Goal: Task Accomplishment & Management: Complete application form

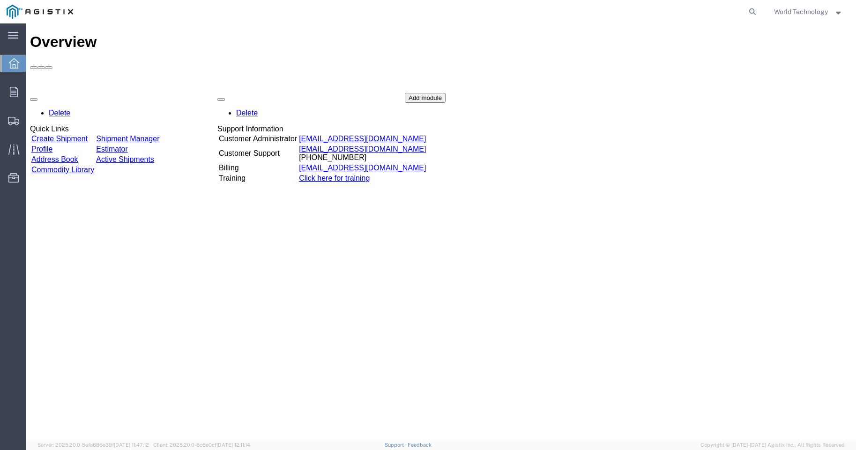
click at [75, 135] on link "Create Shipment" at bounding box center [59, 139] width 56 height 8
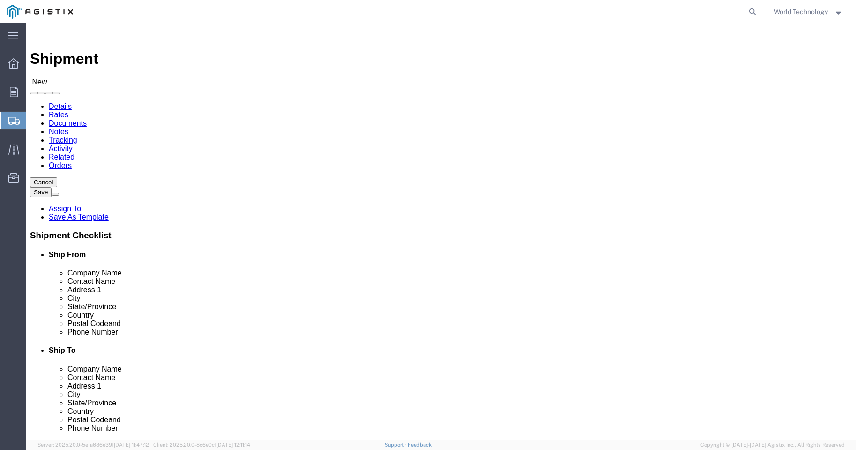
select select
click select "Select PG&E World Wide Technology Inc"
select select "9596"
click select "Select PG&E World Wide Technology Inc"
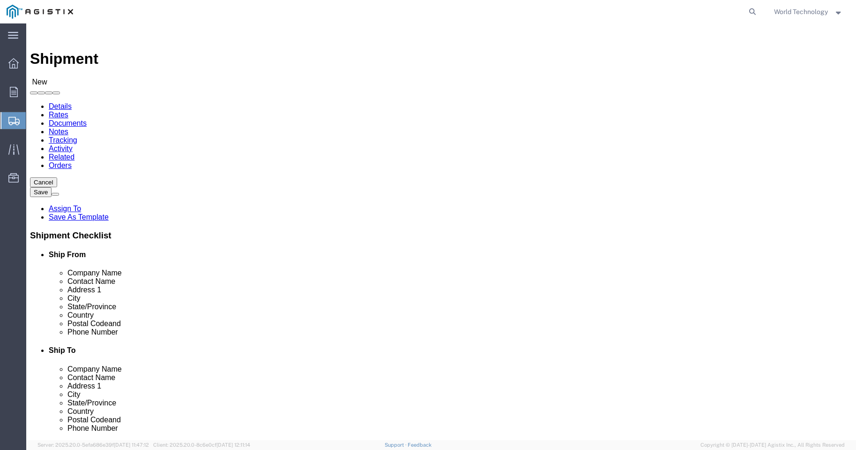
select select "PURCHORD"
select select
select select "MYPROFILE"
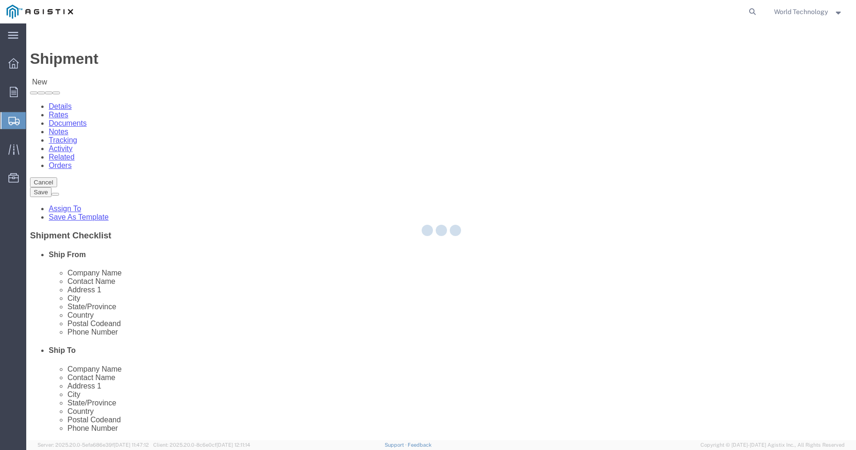
type input "World Wide Technology Inc"
type input "World Technology"
type input "[STREET_ADDRESS]"
type input "[GEOGRAPHIC_DATA]"
type input "62025"
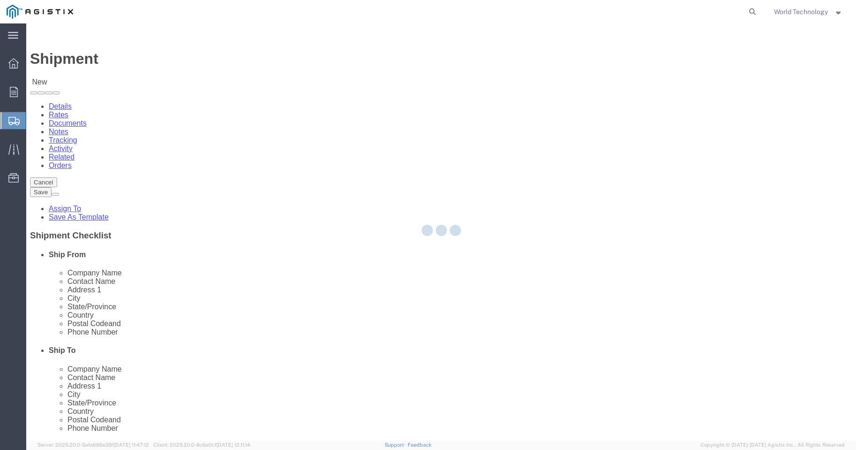
type input "3148240378"
type input "[EMAIL_ADDRESS][DOMAIN_NAME]"
checkbox input "true"
select select "IL"
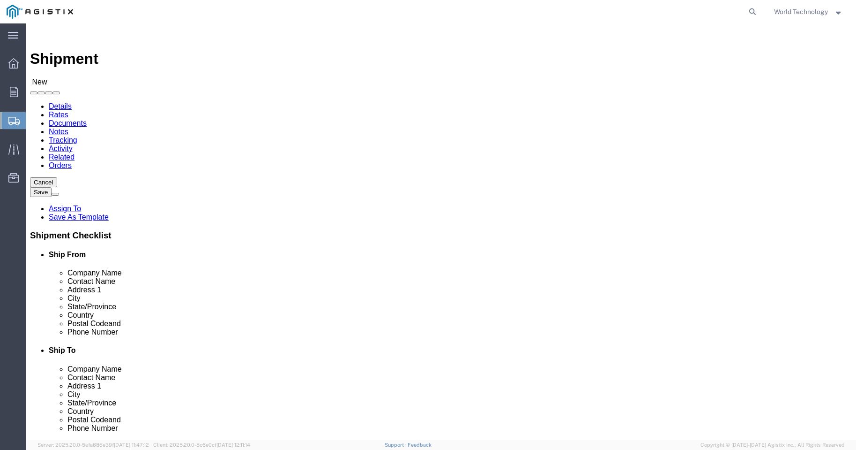
click select "Select All Others [GEOGRAPHIC_DATA] [GEOGRAPHIC_DATA] [GEOGRAPHIC_DATA] [GEOGRA…"
select select "23082"
click select "Select All Others [GEOGRAPHIC_DATA] [GEOGRAPHIC_DATA] [GEOGRAPHIC_DATA] [GEOGRA…"
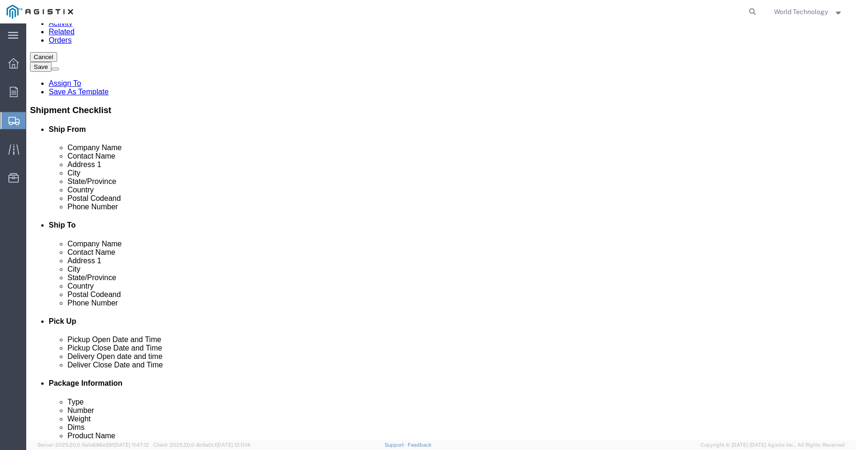
scroll to position [4500, 0]
select select "69611"
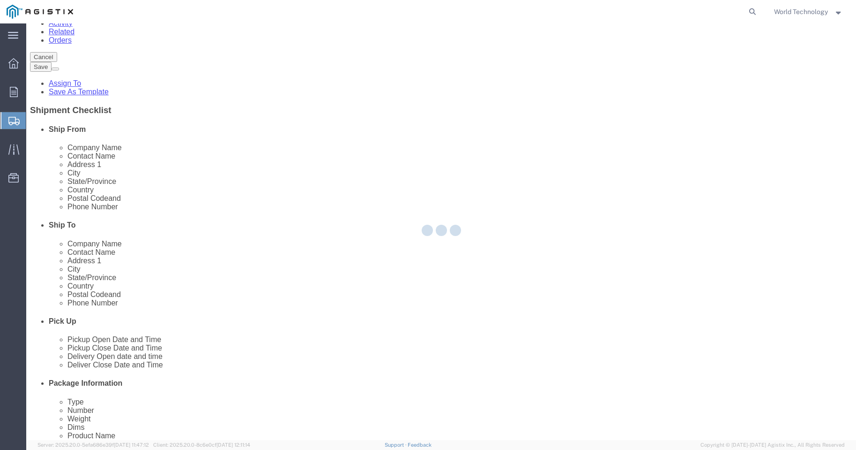
type input "PG&E"
type input "[STREET_ADDRESS]"
type input "STOCKTON"
type input "95206"
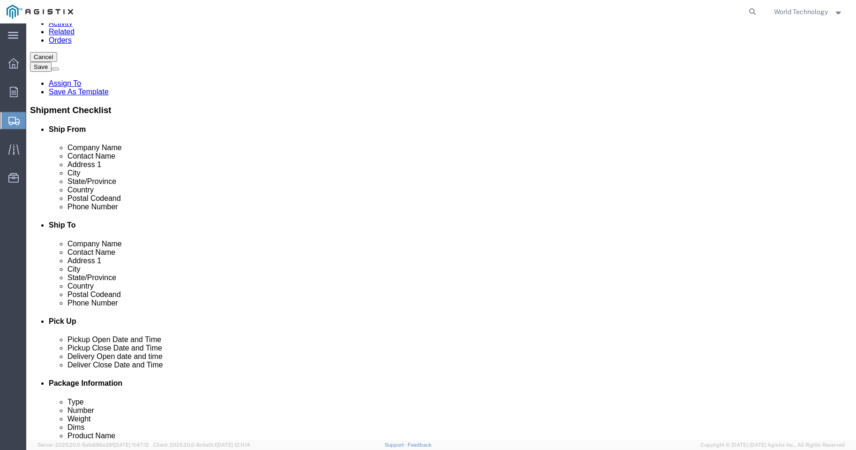
select select "CA"
select select "72133"
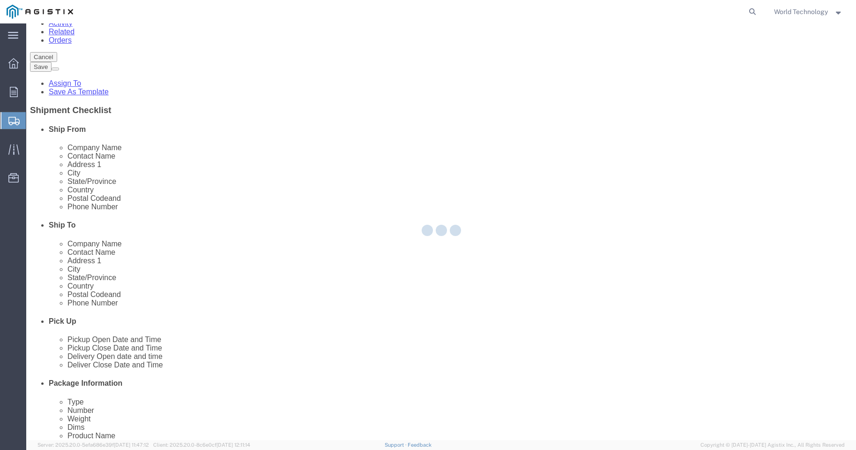
type input "187402"
type input "[STREET_ADDRESS]"
type input "Stockton"
type input "95204-2442"
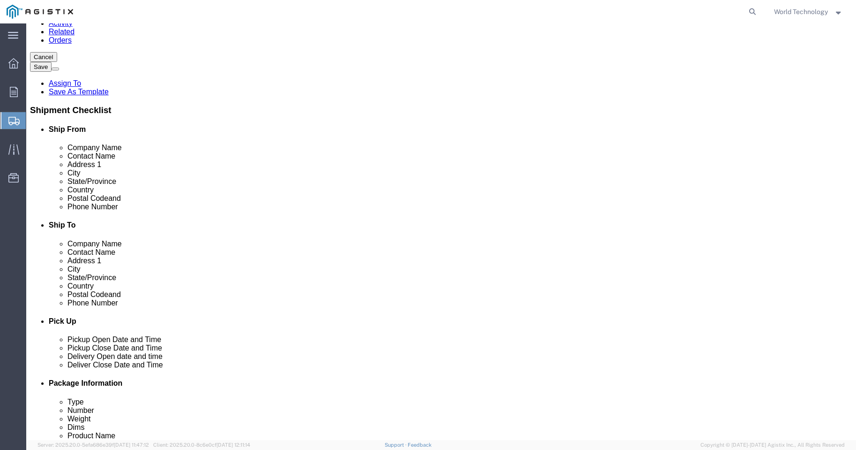
select select "CA"
select select "72132"
select select "CA"
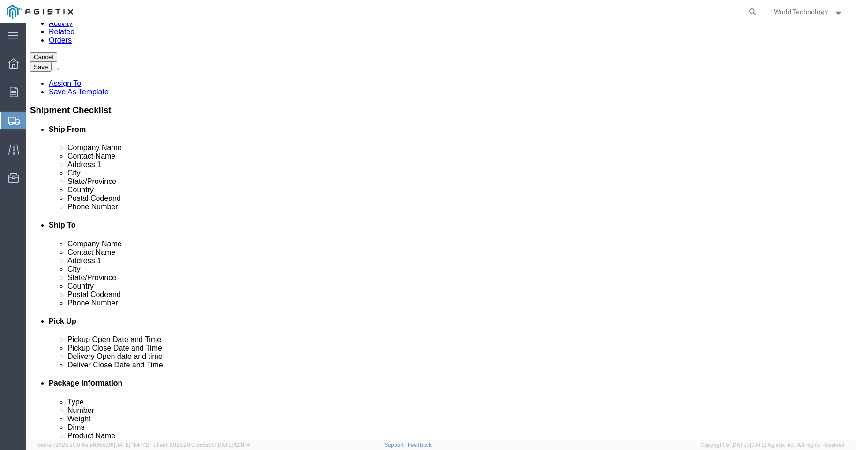
select select "71706"
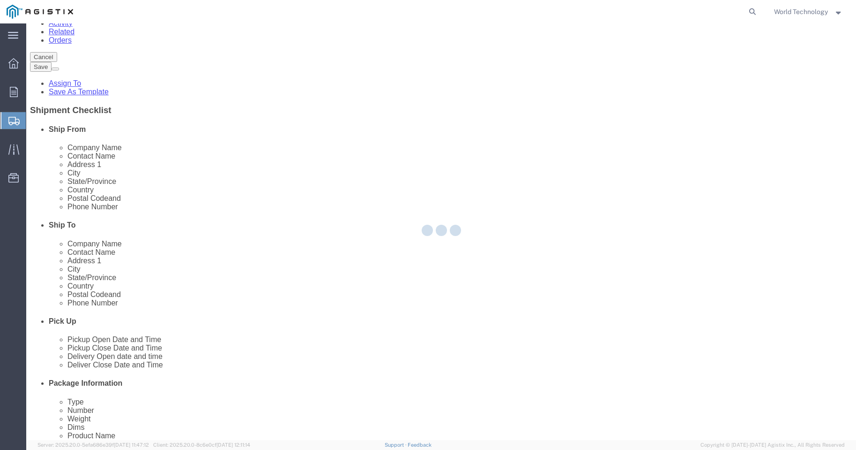
type input "[STREET_ADDRESS]"
type input "[GEOGRAPHIC_DATA]"
type input "95814"
select select "CA"
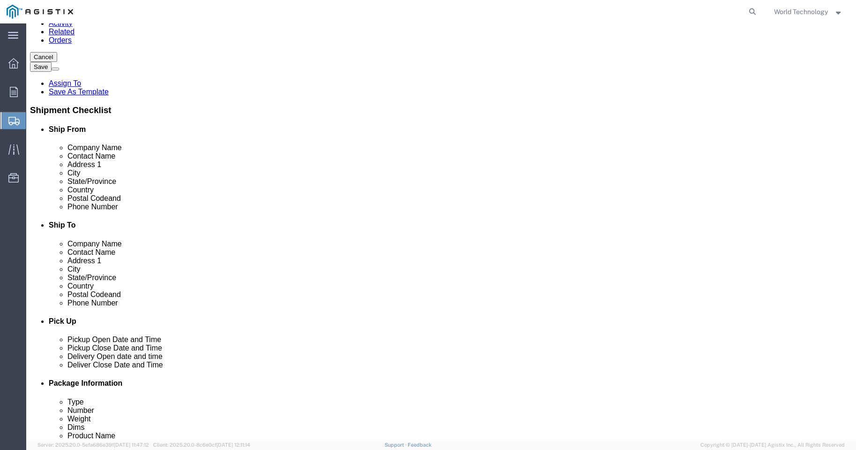
scroll to position [4524, 0]
select select "71707"
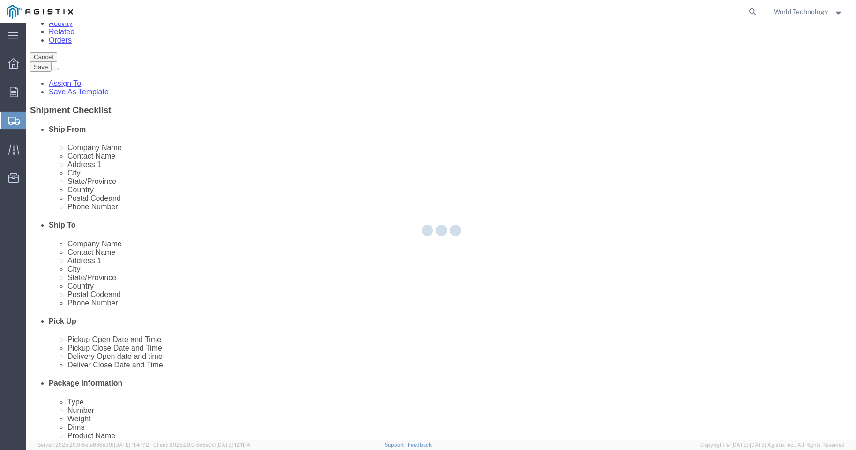
type input "[STREET_ADDRESS]"
type input "95833"
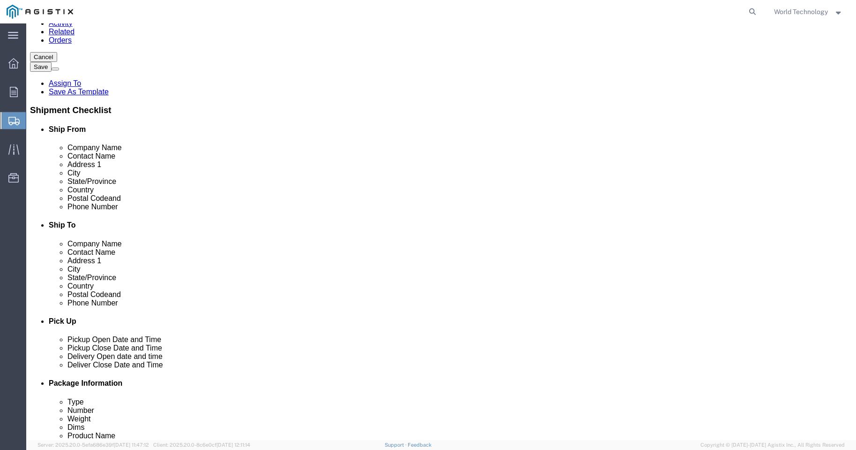
select select "CA"
select select "71708"
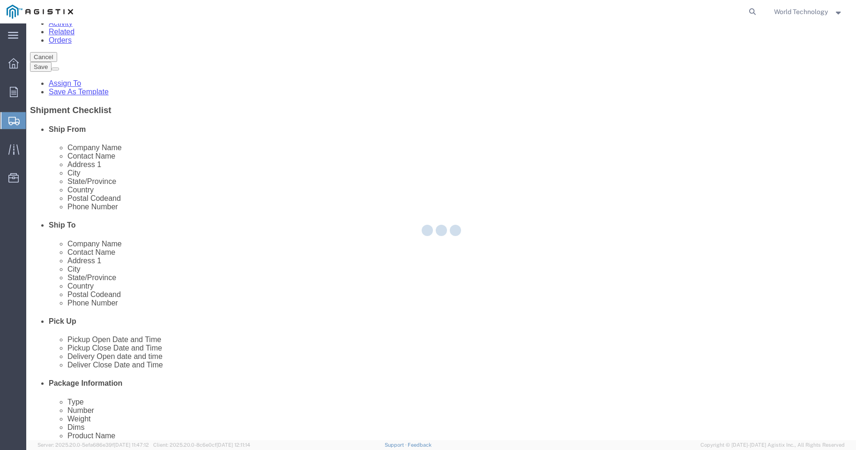
type input "[STREET_ADDRESS]"
type input "95833-3500"
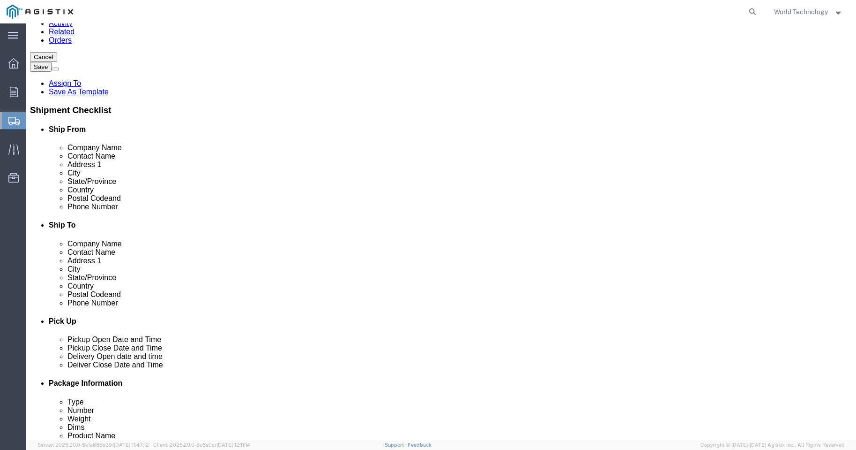
select select "CA"
select select "71763"
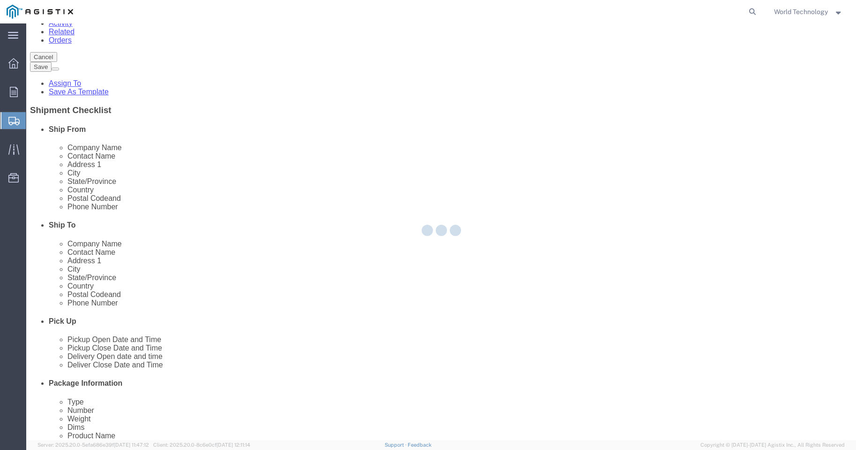
type input "[STREET_ADDRESS]"
type input "Stockton"
type input "95204-2315"
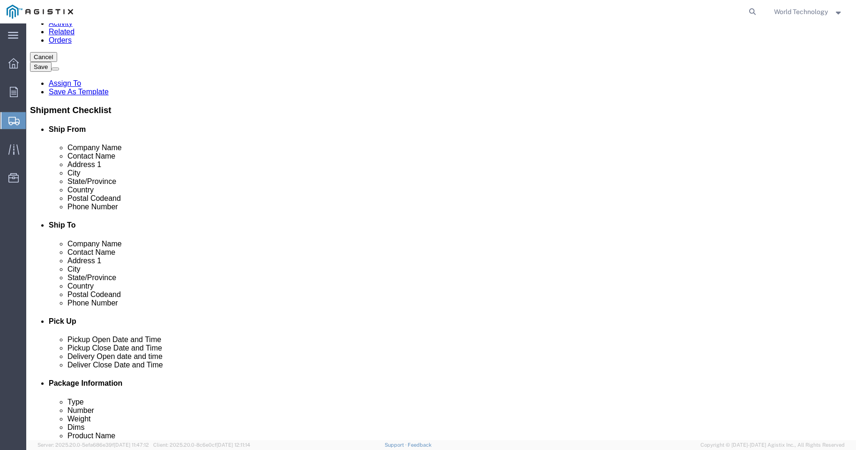
select select "CA"
select select "28881"
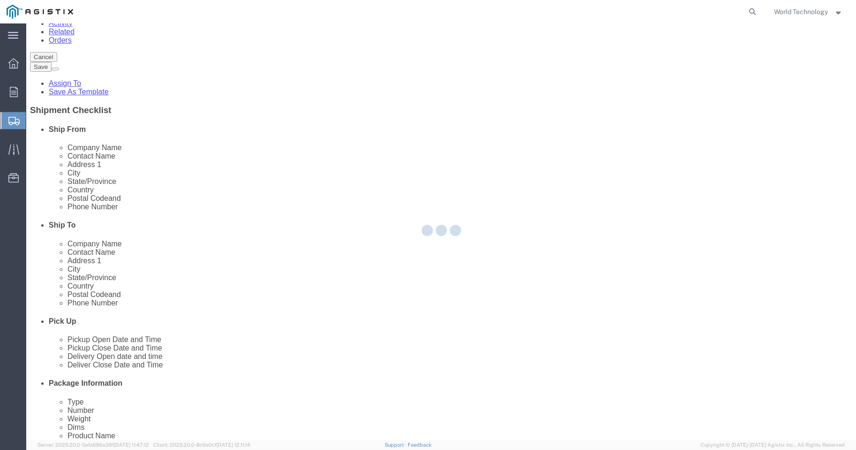
type input "187402"
type input "[STREET_ADDRESS]"
type input "STOCKTON"
type input "95204-2442"
select select "CA"
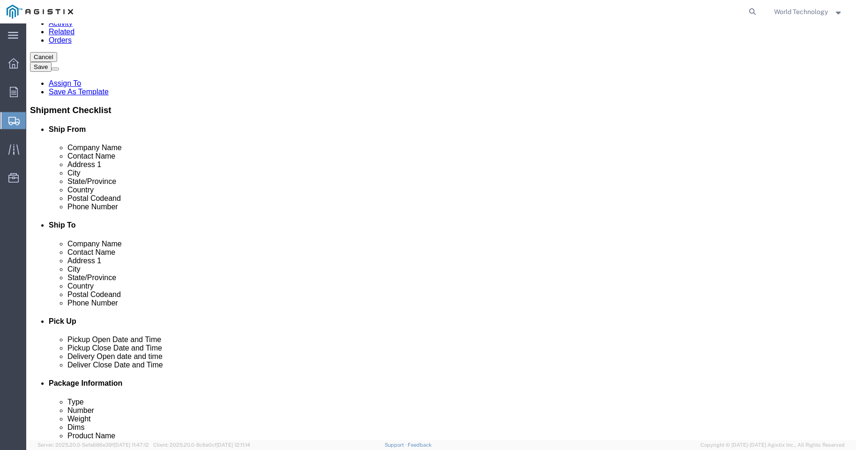
scroll to position [5485, 0]
select select "19957"
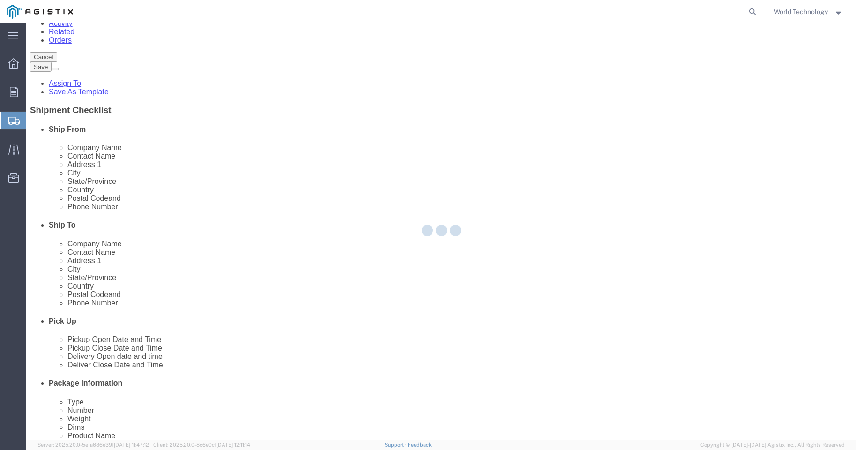
type input "720302"
type input "3136 BOEING WAY"
type input "95206"
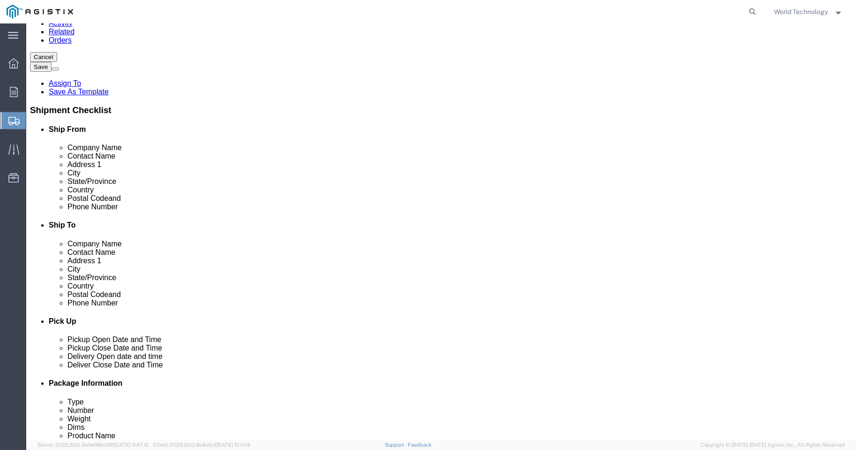
select select "CA"
select select "46111"
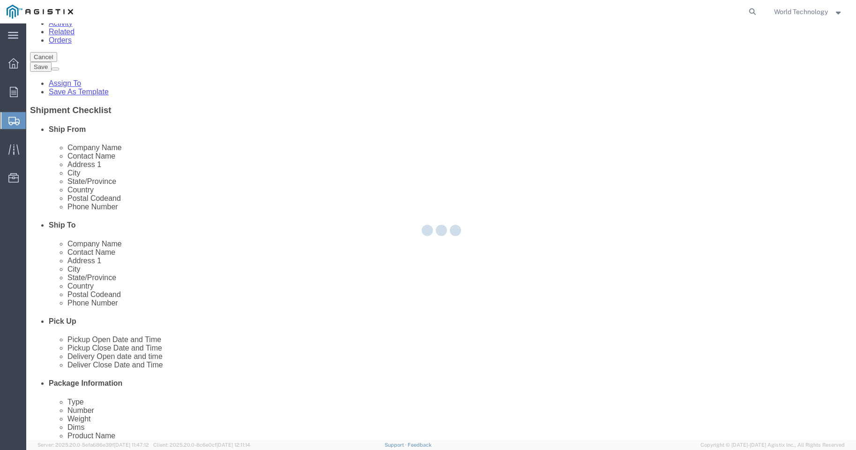
type input "[STREET_ADDRESS][PERSON_NAME]"
type input "Stockton"
type input "95204"
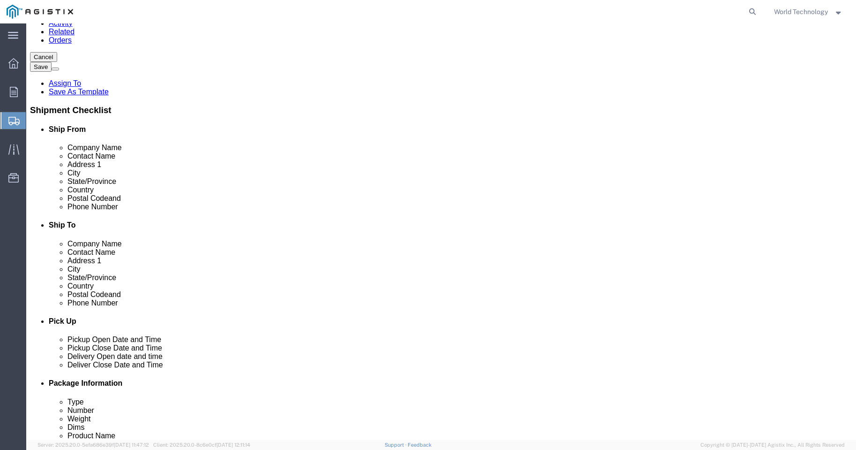
select select "CA"
select select "71760"
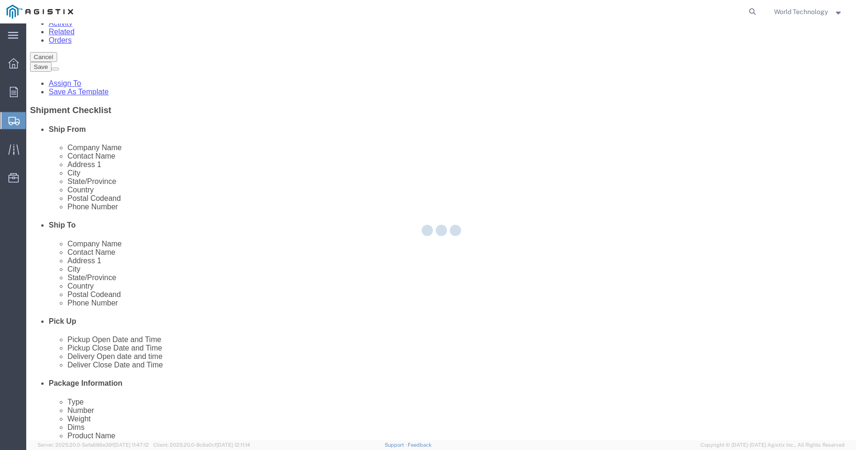
type input "[STREET_ADDRESS]"
type input "95206"
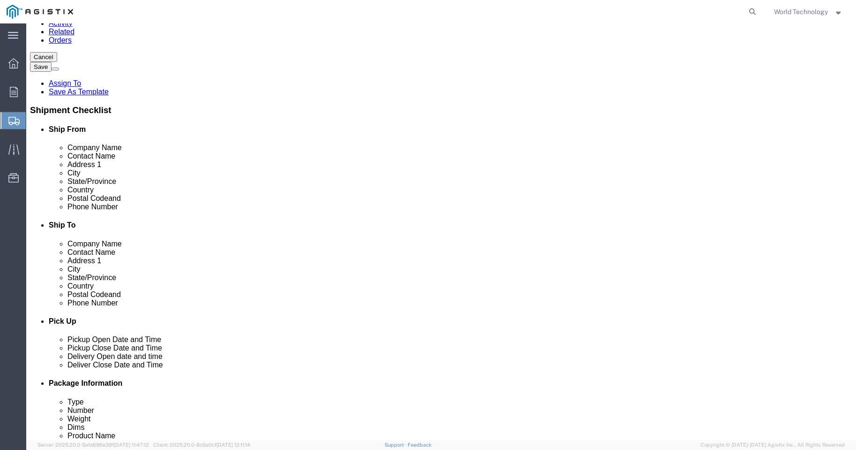
select select "CA"
select select "71759"
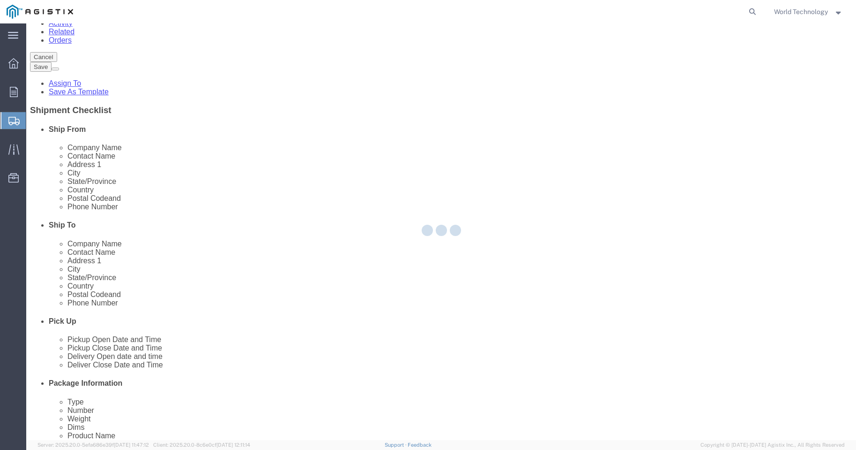
type input "[STREET_ADDRESS][PERSON_NAME]"
type input "95210-4224"
select select "CA"
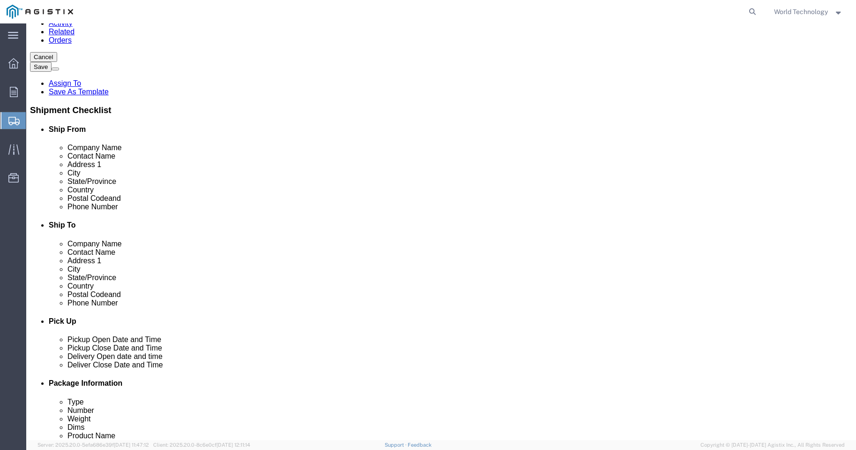
scroll to position [5308, 0]
select select "71758"
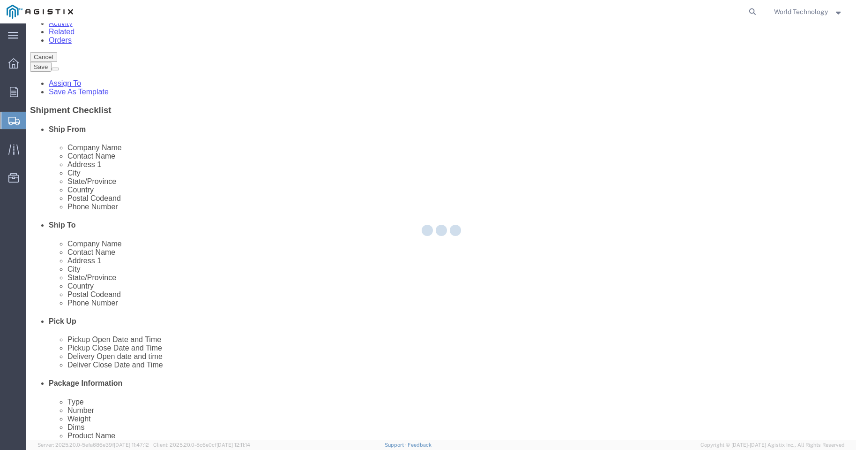
type input "[STREET_ADDRESS]"
type input "95203-3451"
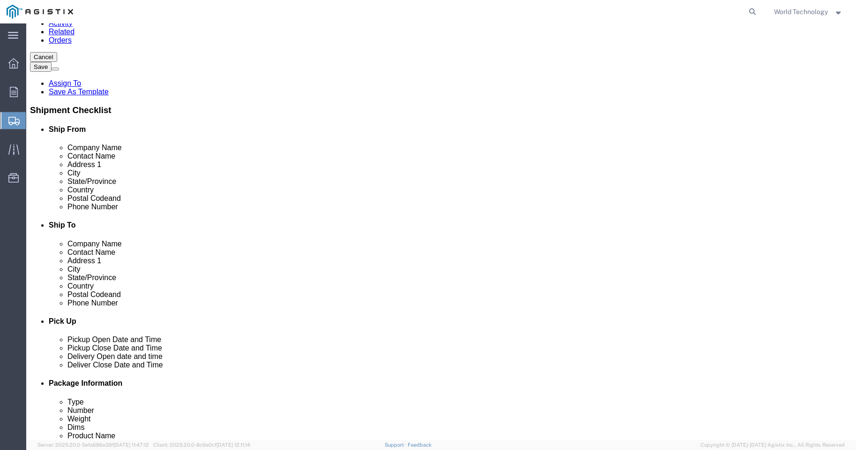
select select "CA"
click div "Shipment Information Package Information Special Services"
select select "71757"
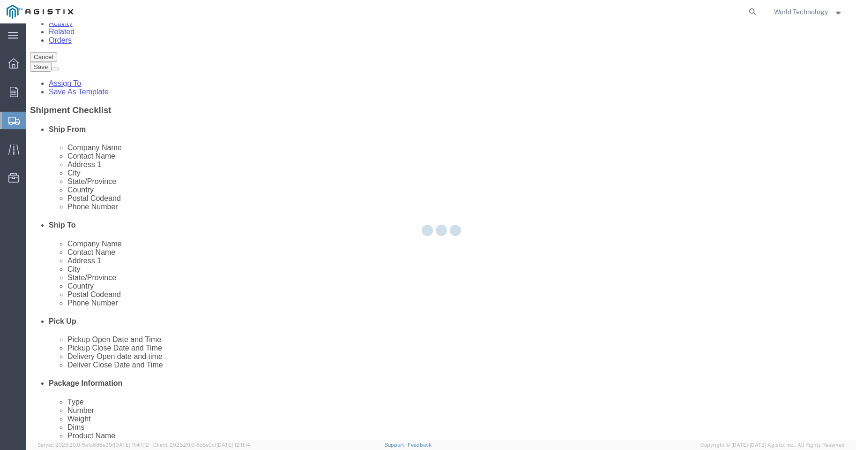
type input "[STREET_ADDRESS]"
type input "95215-8328"
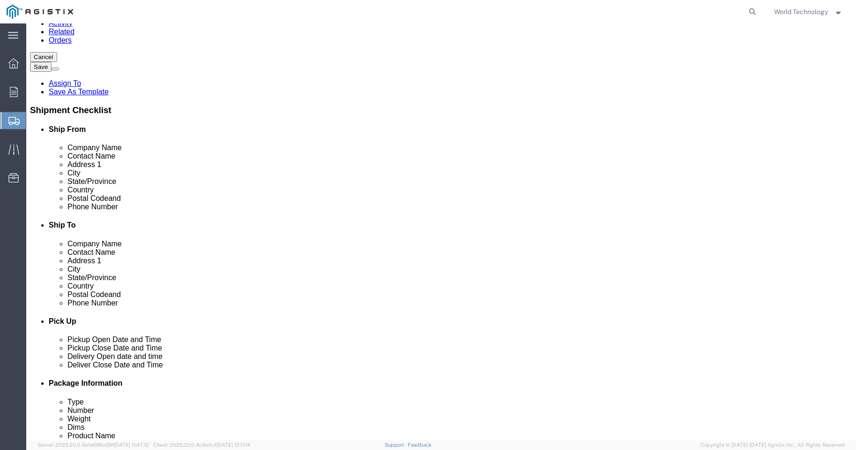
select select "CA"
select select "71756"
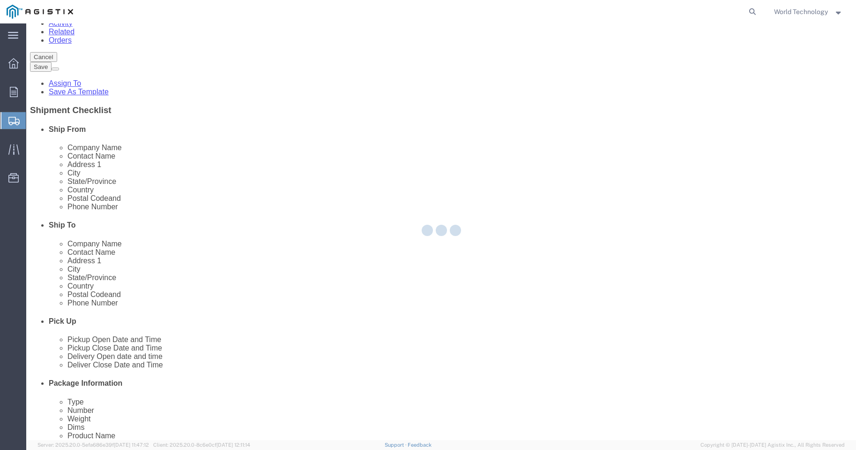
type input "[STREET_ADDRESS]"
type input "95202"
select select "CA"
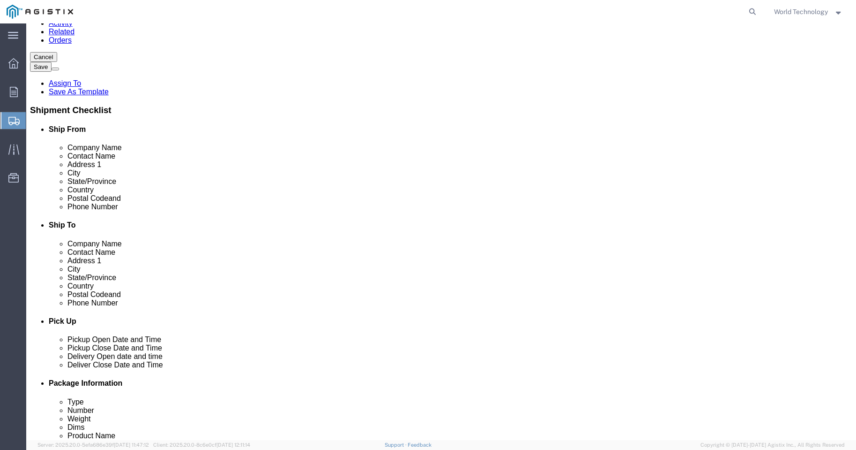
scroll to position [5270, 0]
select select "71755"
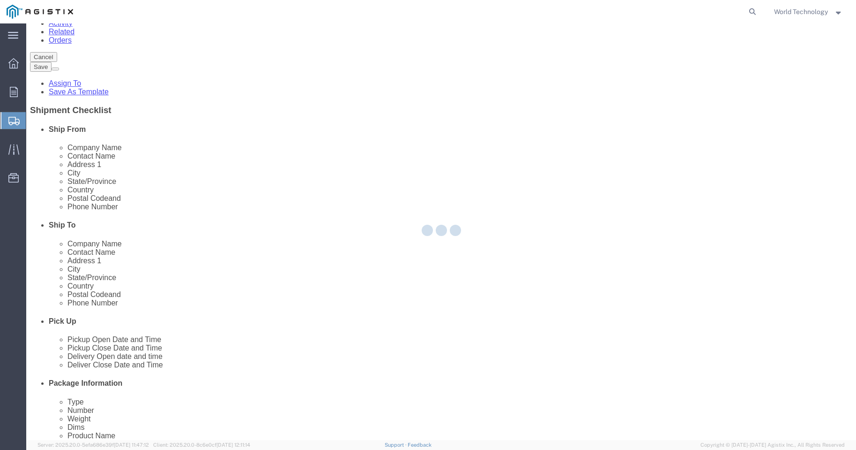
type input "[STREET_ADDRESS]"
type input "95202-2494"
select select "CA"
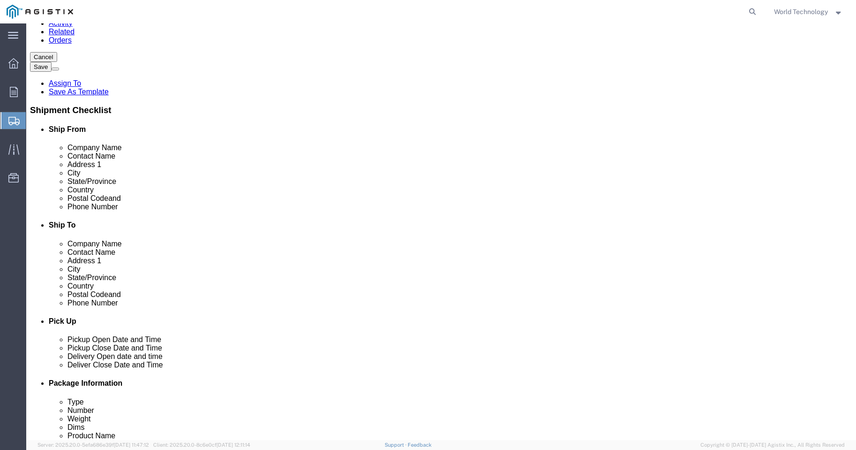
scroll to position [5259, 0]
select select "38226"
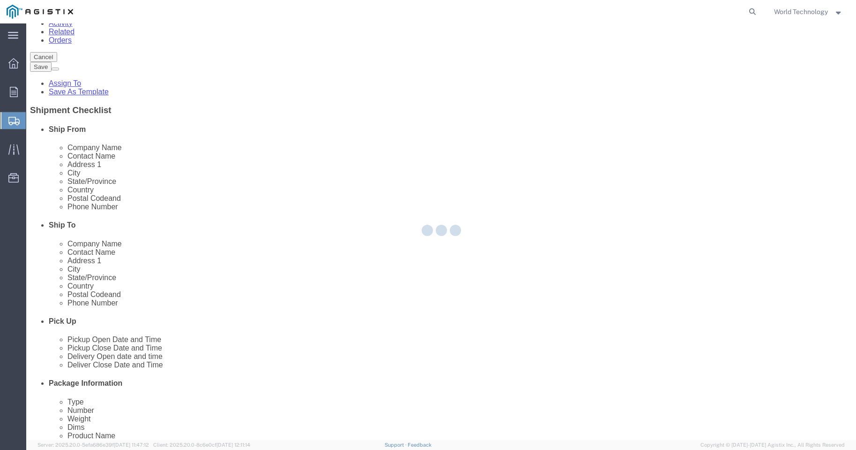
type input "[STREET_ADDRESS]"
type input "95206"
select select "CA"
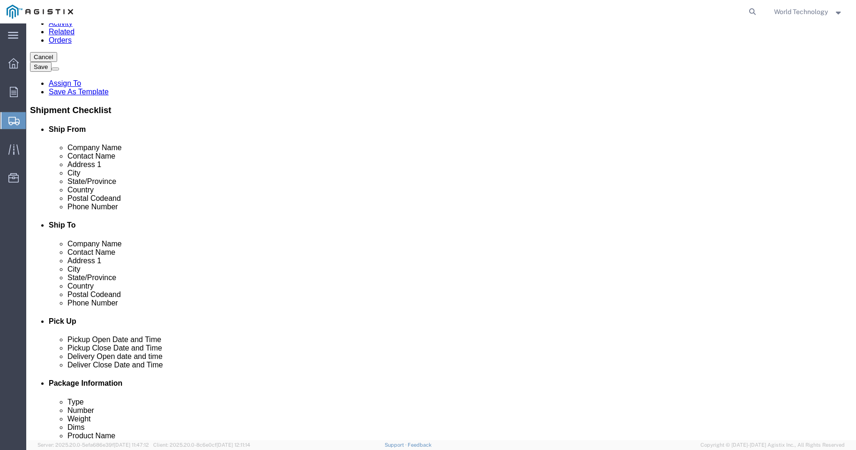
scroll to position [5370, 0]
select select "20076"
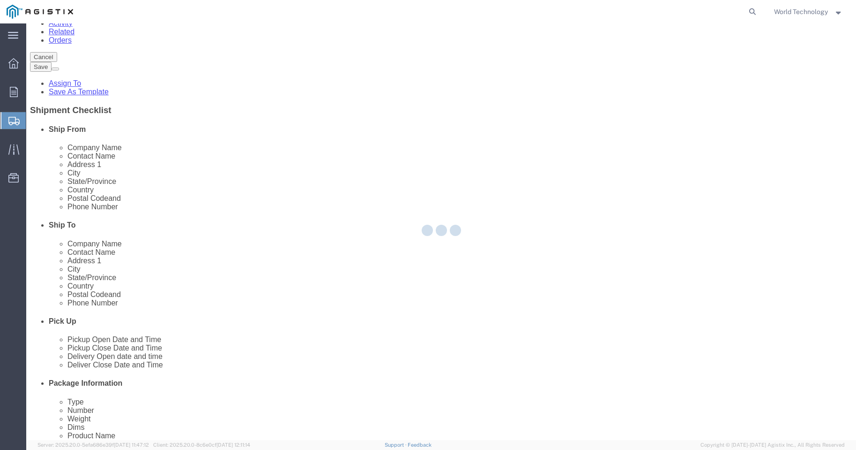
type input "[STREET_ADDRESS][PERSON_NAME]"
type input "95203-4945"
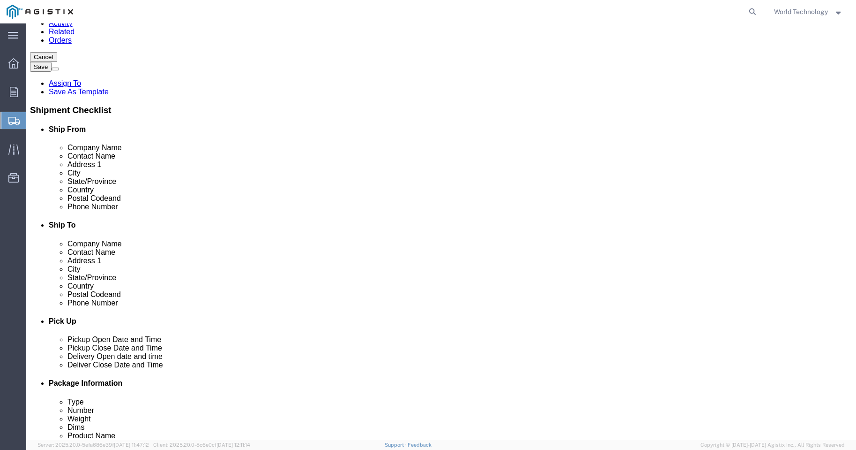
select select "CA"
select select "20078"
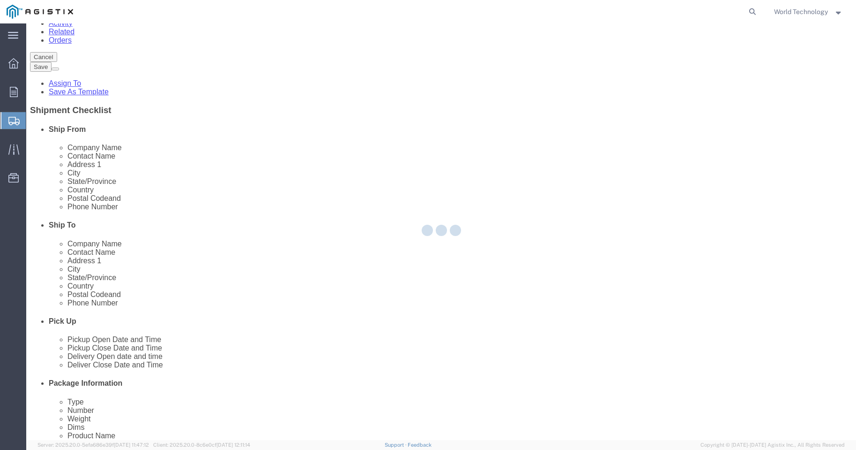
type input "[STREET_ADDRESS][PERSON_NAME]"
type input "95210-4223"
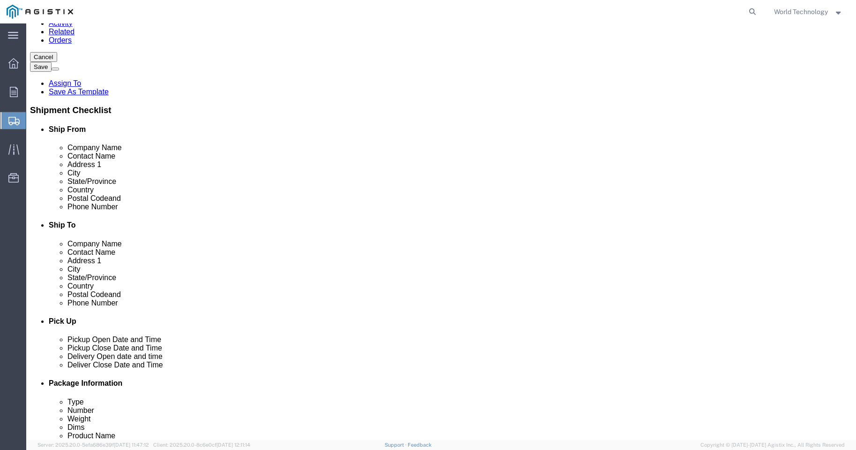
select select "CA"
select select "38226"
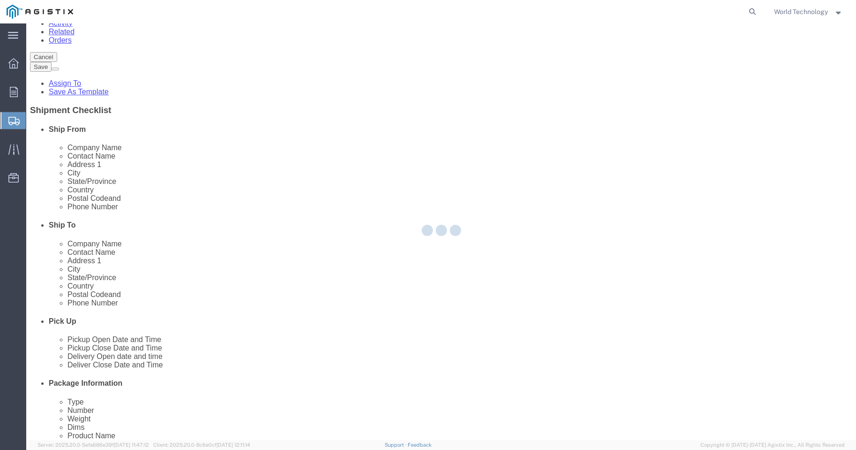
type input "[STREET_ADDRESS]"
type input "95206"
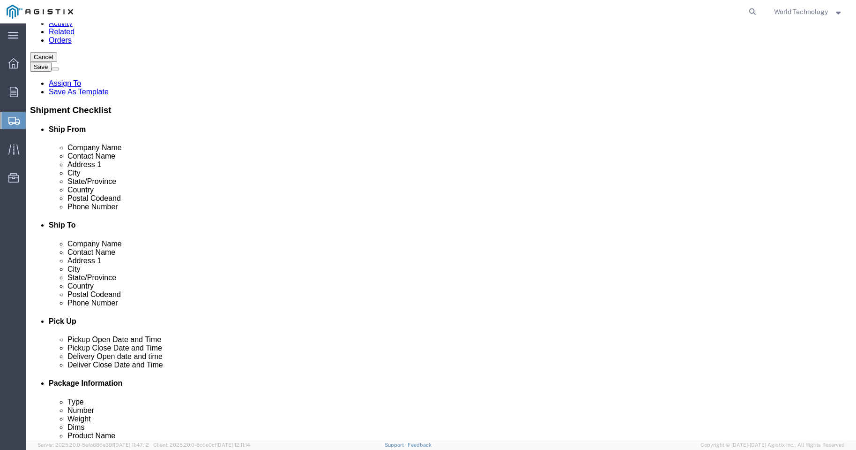
select select "CA"
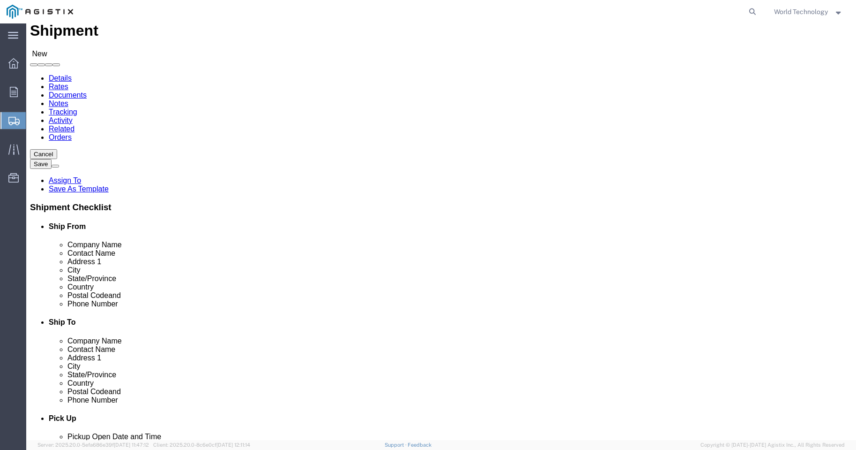
scroll to position [0, 0]
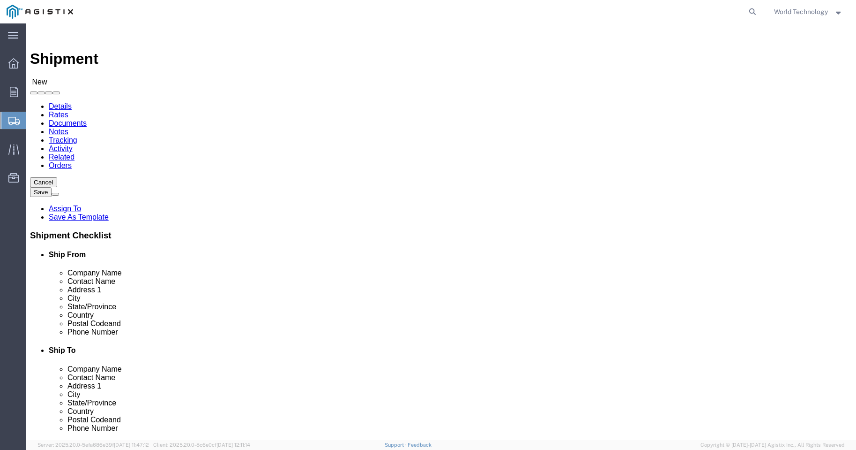
select select "23082"
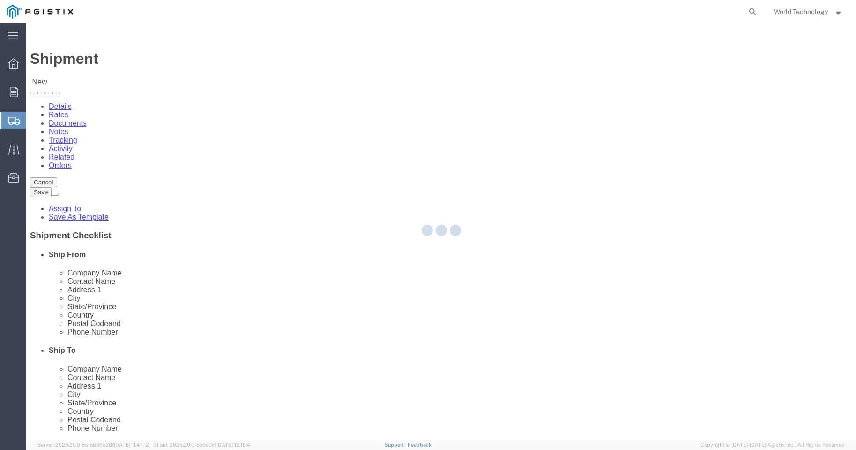
type input "[STREET_ADDRESS]"
type input "[GEOGRAPHIC_DATA]"
type input "94403"
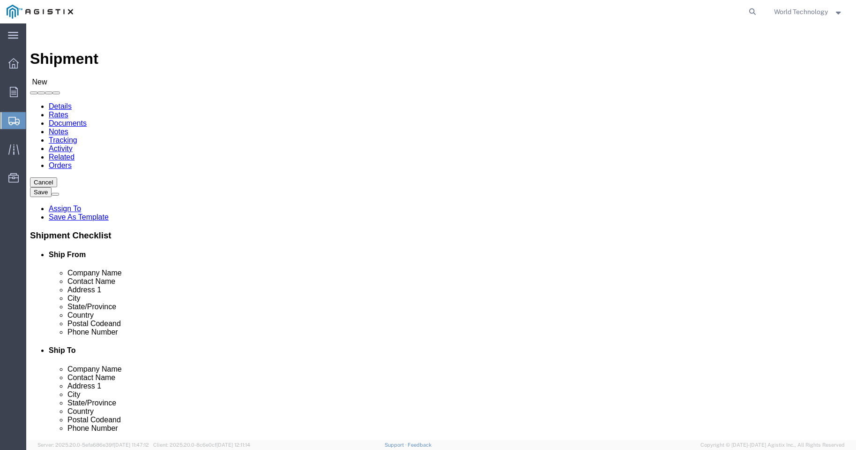
select select "CA"
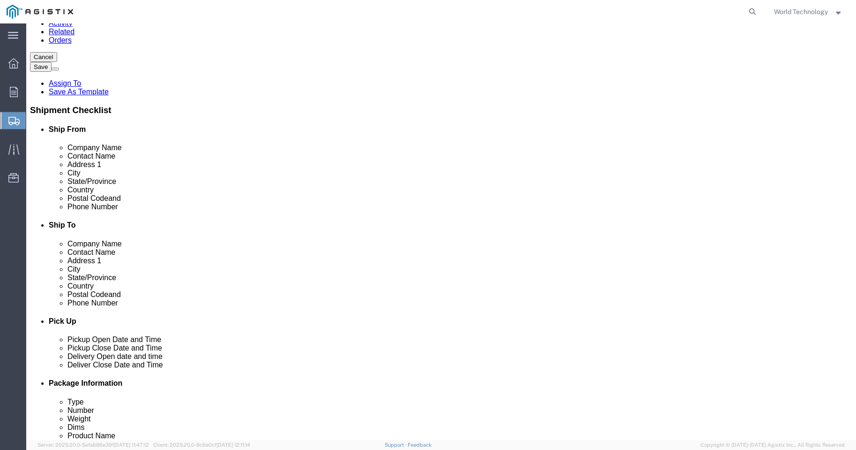
click input "text"
type input "[PERSON_NAME]"
click input "94403"
type input "95215"
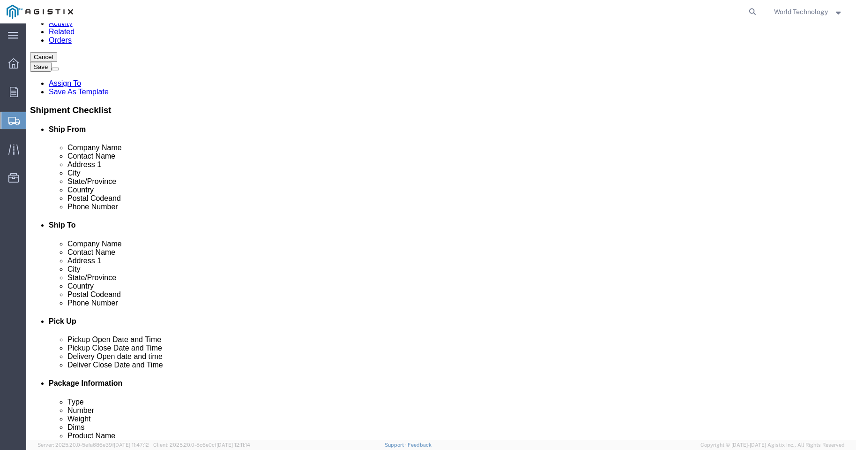
select select
click input "[GEOGRAPHIC_DATA]"
type input "S"
type input "Stockton"
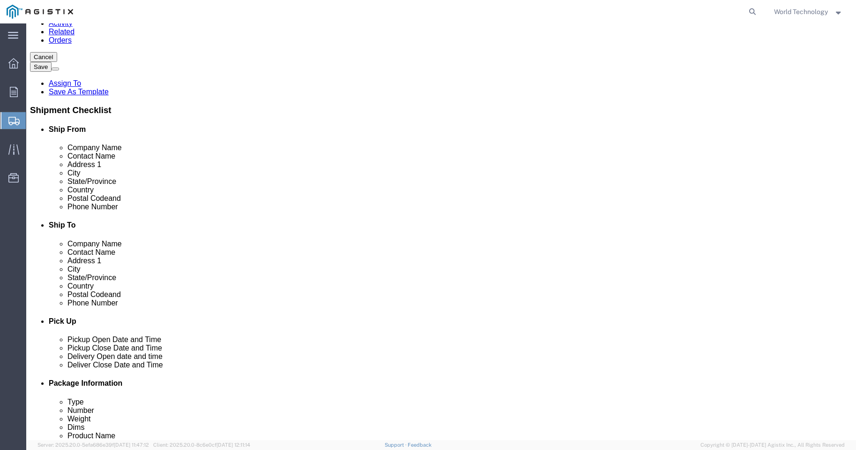
click p "- PG&E - ([PERSON_NAME]) [STREET_ADDRESS]"
select select
type input "[PERSON_NAME]"
type input "[STREET_ADDRESS]"
type input "Suite A"
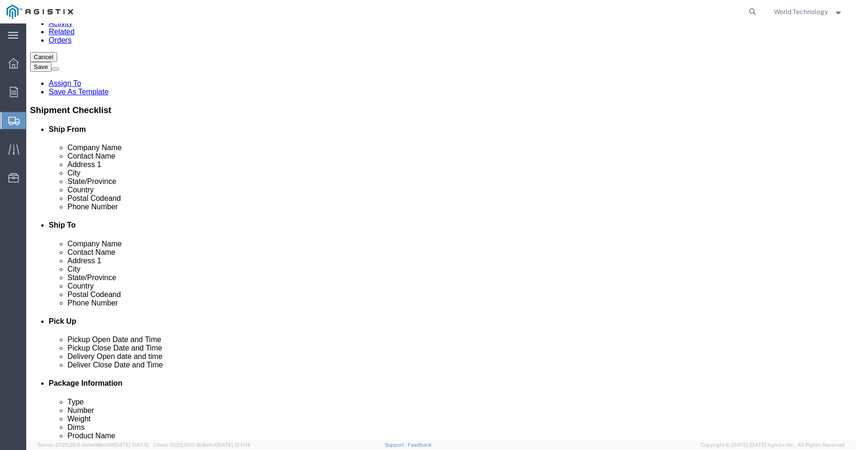
type input "Stockton"
type input "3604241518"
select select "CA"
type input "Stockton"
select select
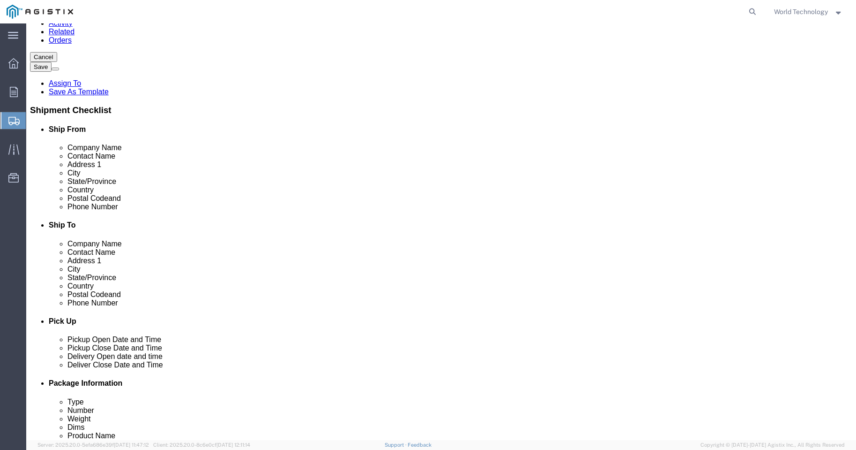
drag, startPoint x: 511, startPoint y: 144, endPoint x: 433, endPoint y: 133, distance: 79.1
click div "Location My Profile Location (OBSOLETE) [PERSON_NAME] SC - GC TRAILER (OBSOLETE…"
type input "[PERSON_NAME]"
click input "3604241518"
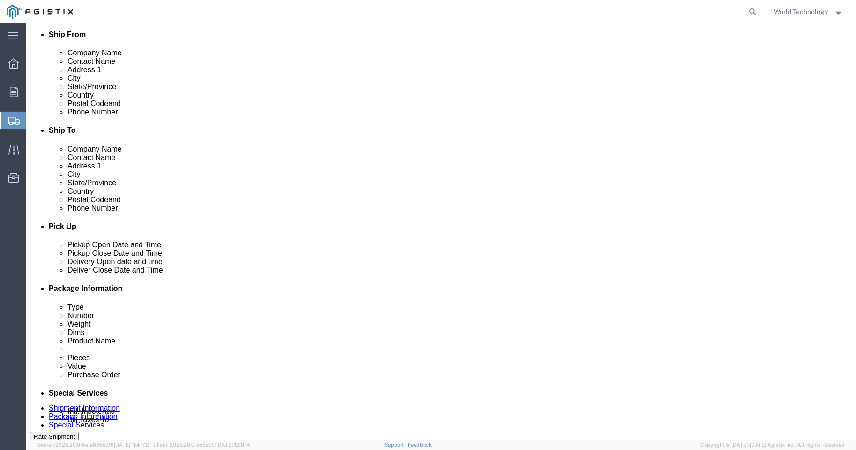
scroll to position [250, 0]
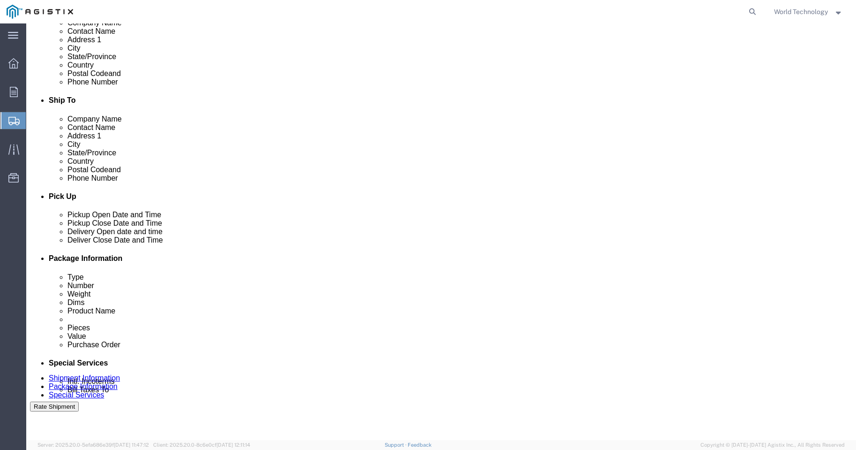
type input "4153174923"
click icon
click div
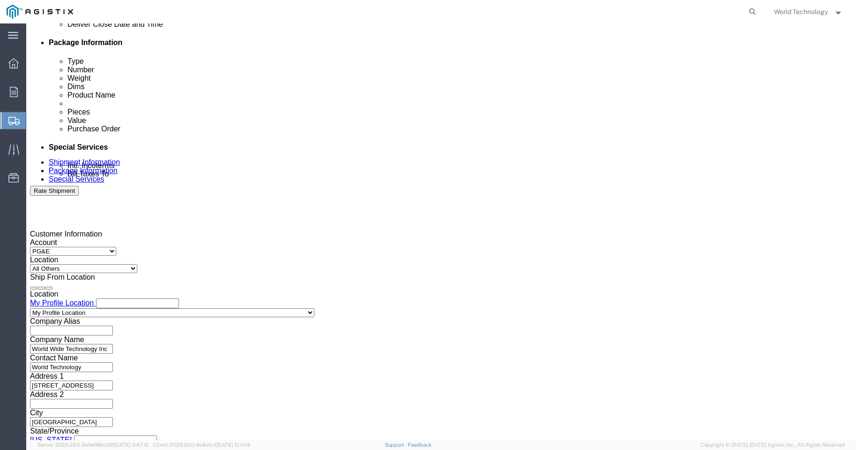
click input "3:00 PM"
click input "8:00 PM"
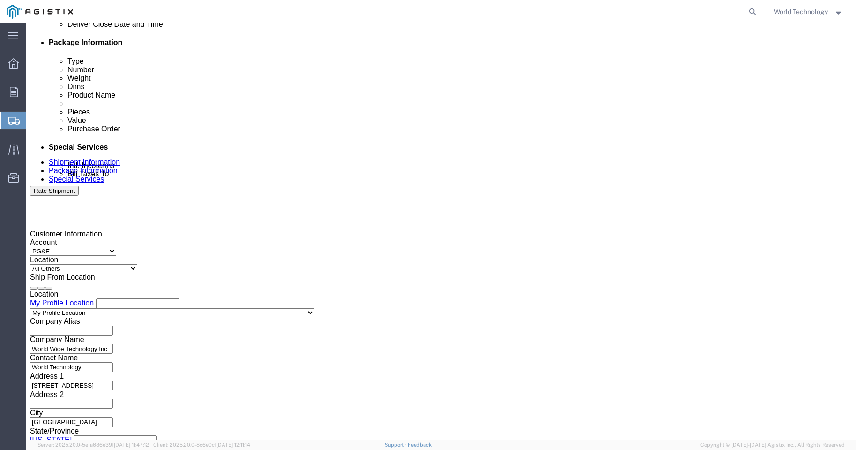
click input "8:00 PM"
type input "8:00 AM"
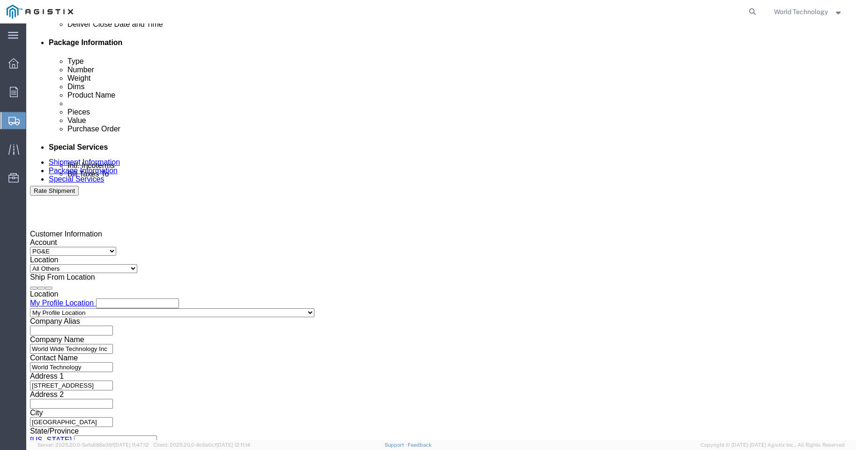
click button "Apply"
click div
click input "9:00 AM"
type input "9:00 pm"
click button "Apply"
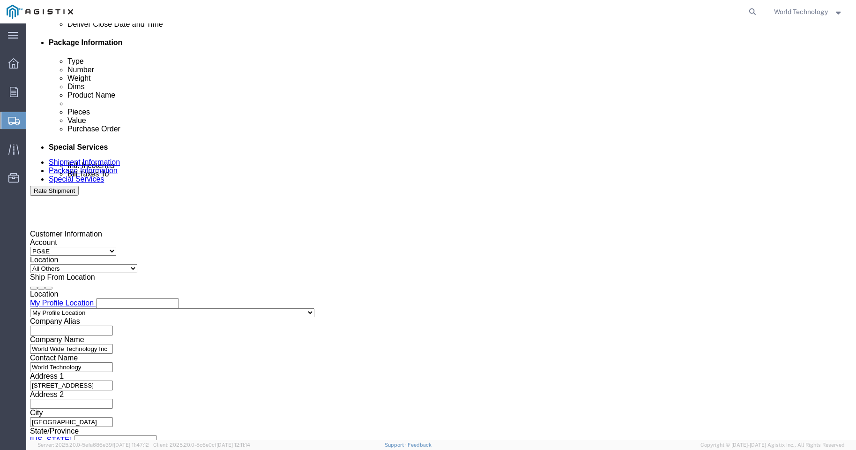
click input "text"
type input "2701212020"
click select "Select Account Type Activity ID Airline Appointment Number ASN Batch Request # …"
select select "DELNUM"
click select "Select Account Type Activity ID Airline Appointment Number ASN Batch Request # …"
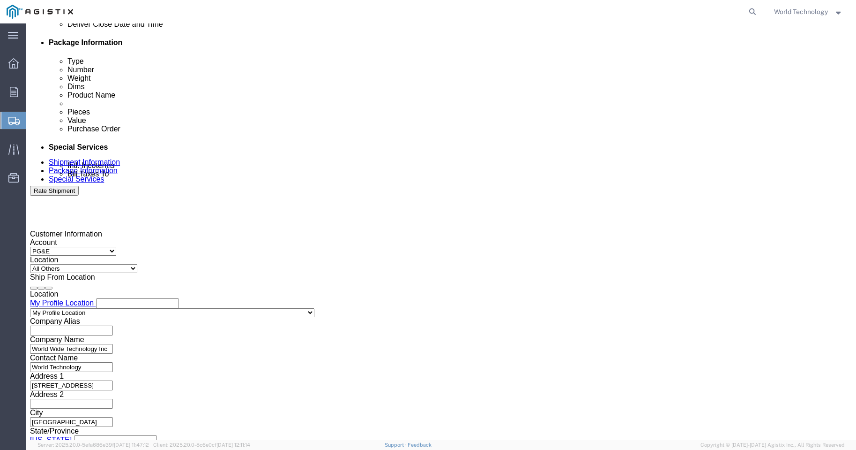
click input "text"
type input "1602687264"
click select "Select Account Type Activity ID Airline Appointment Number ASN Batch Request # …"
click input "text"
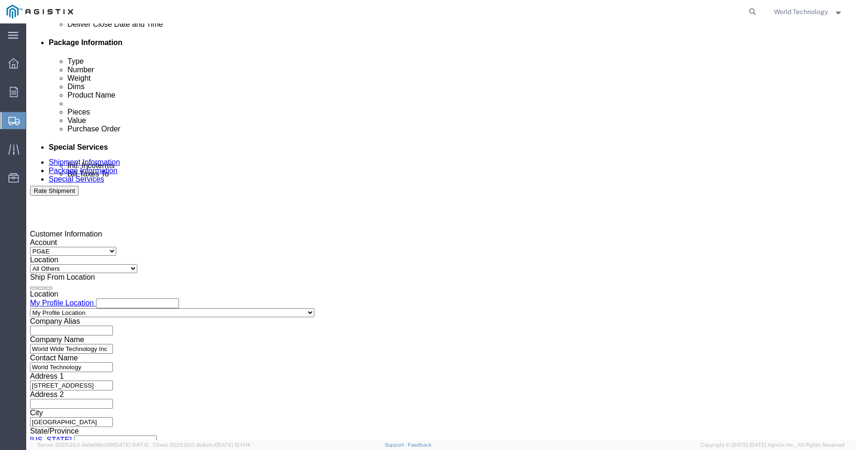
click select "Select Account Type Activity ID Airline Appointment Number ASN Batch Request # …"
select select "SALEORDR"
click select "Select Account Type Activity ID Airline Appointment Number ASN Batch Request # …"
click input "text"
type input "12427350"
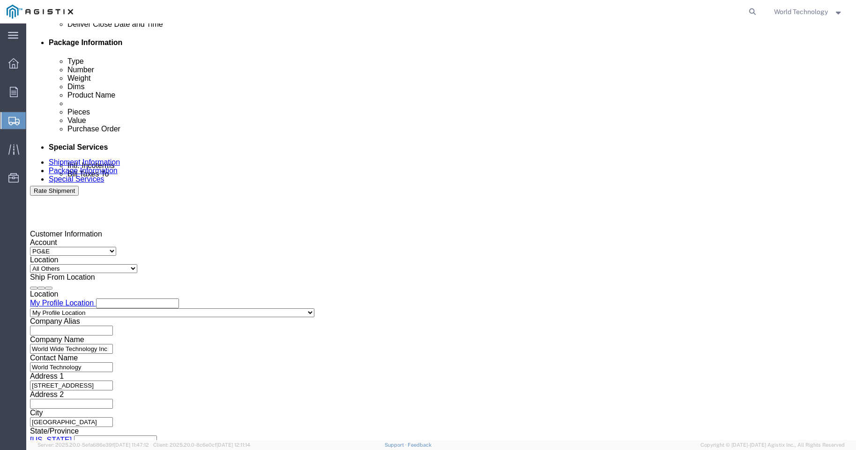
click button "Continue"
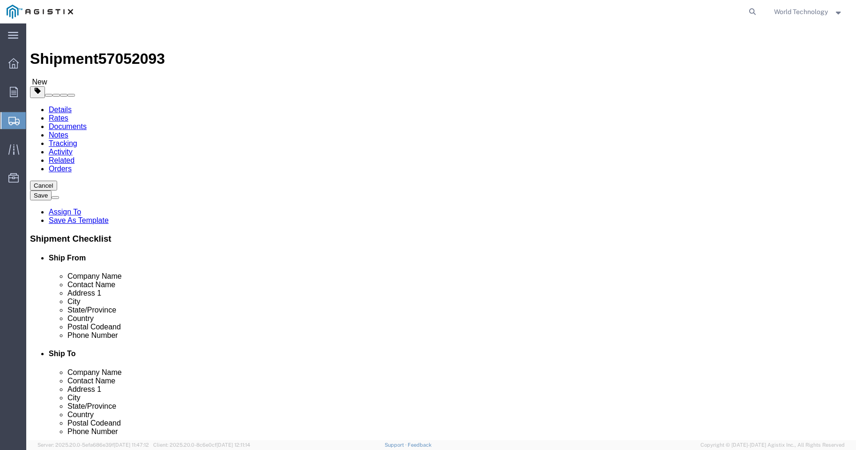
click select "Select Bulk Bundle(s) Cardboard Box(es) Carton(s) Crate(s) Drum(s) (Fiberboard)…"
select select "PSNS"
click select "Select Bulk Bundle(s) Cardboard Box(es) Carton(s) Crate(s) Drum(s) (Fiberboard)…"
click input "text"
type input "6"
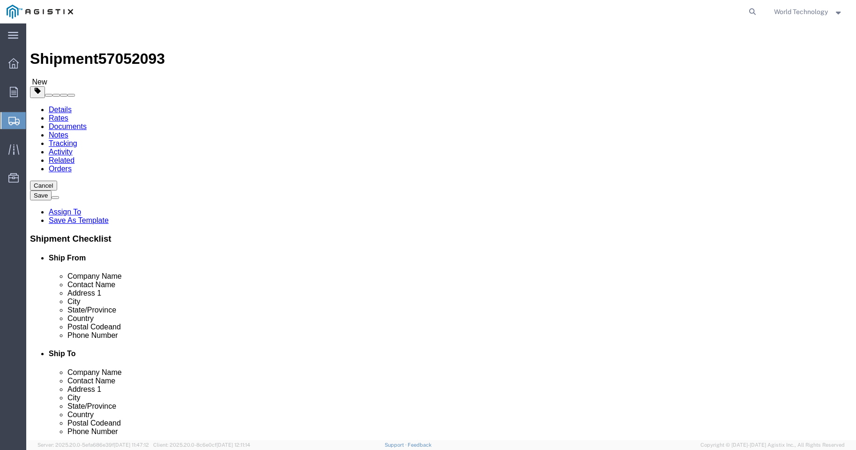
click input "1"
click input "text"
type input "48"
type input "40"
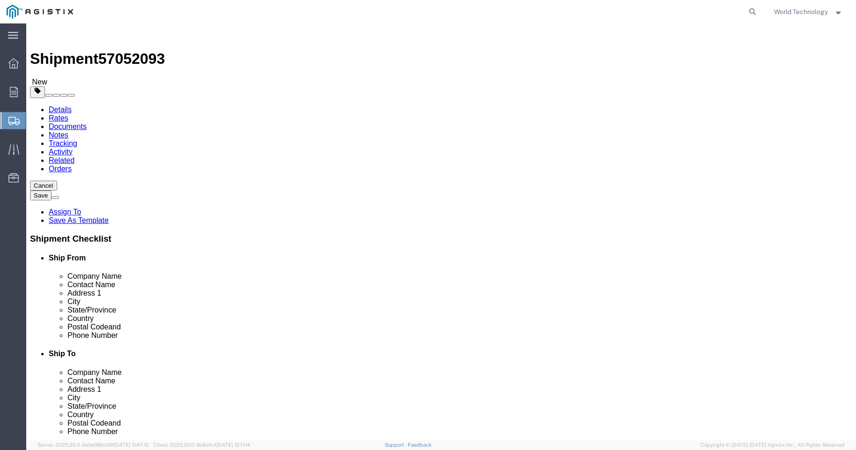
type input "39"
click input "0.00"
type input "329"
click link "Add Content"
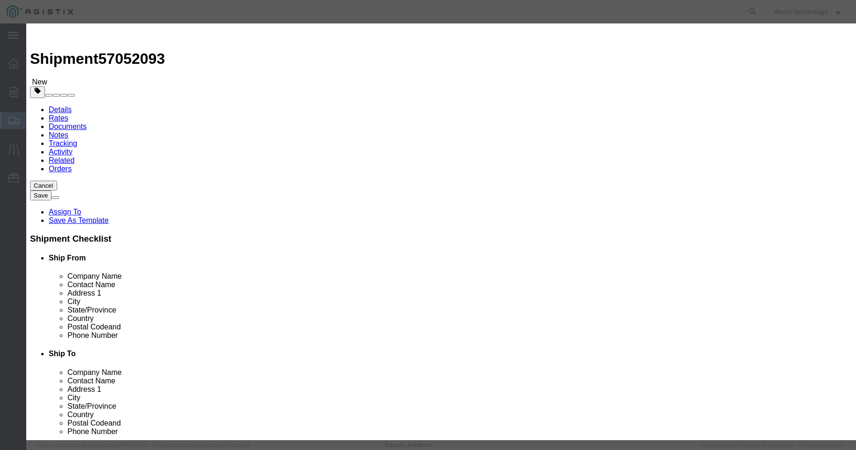
click input "text"
type input "COMPUTER EQUIPMENT"
click input "0"
type input "6"
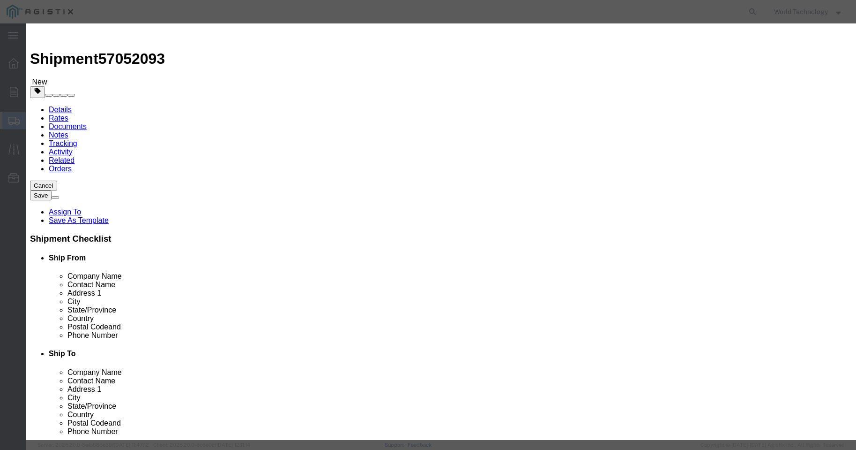
click input "text"
type input "10,000"
click select "Select 50 55 60 65 70 85 92.5 100 125 175 250 300 400"
select select "92.5"
click select "Select 50 55 60 65 70 85 92.5 100 125 175 250 300 400"
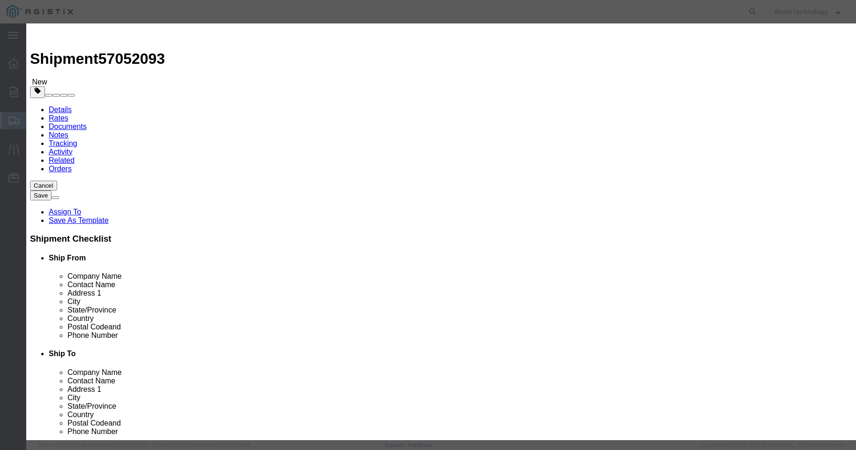
click button "Save & Close"
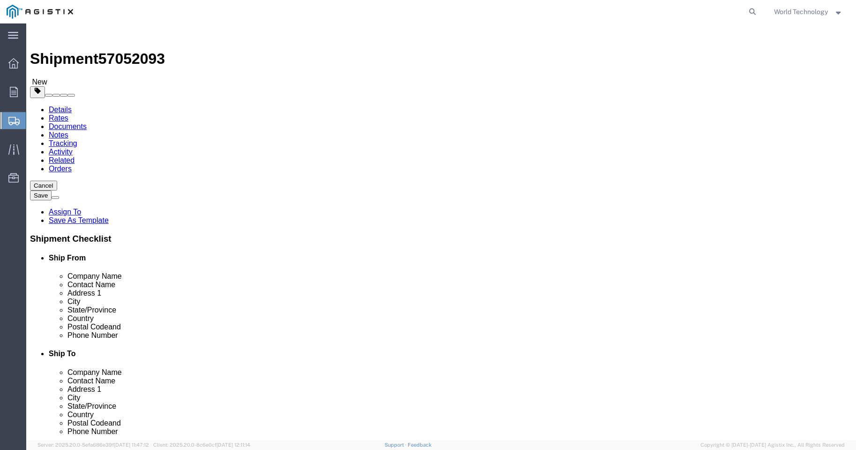
click link "Add Package"
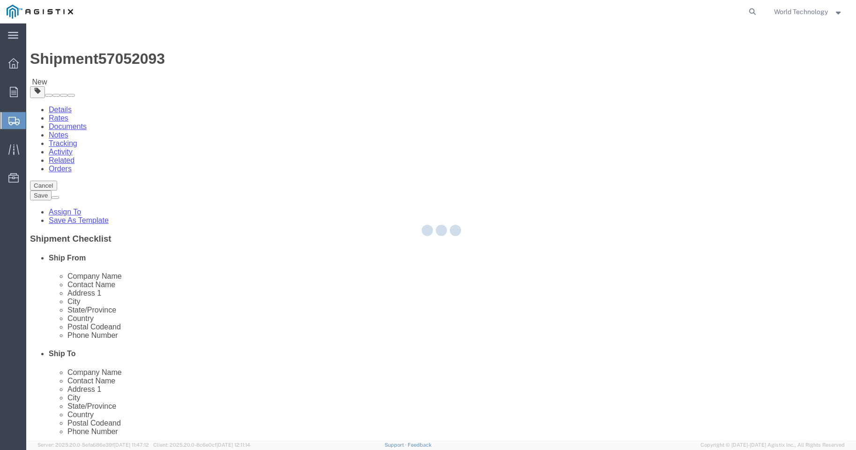
select select "PSNS"
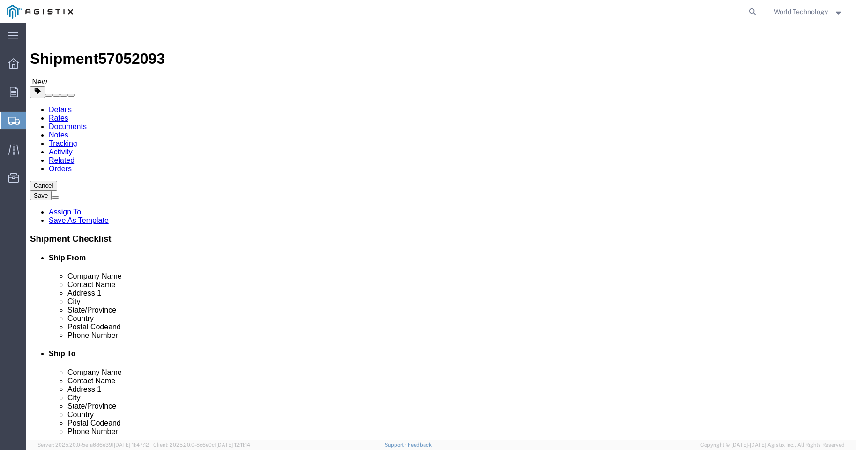
click select "Select Bulk Bundle(s) Cardboard Box(es) Carton(s) Crate(s) Drum(s) (Fiberboard)…"
select select "PSNS"
click select "Select Bulk Bundle(s) Cardboard Box(es) Carton(s) Crate(s) Drum(s) (Fiberboard)…"
click input "text"
type input "8"
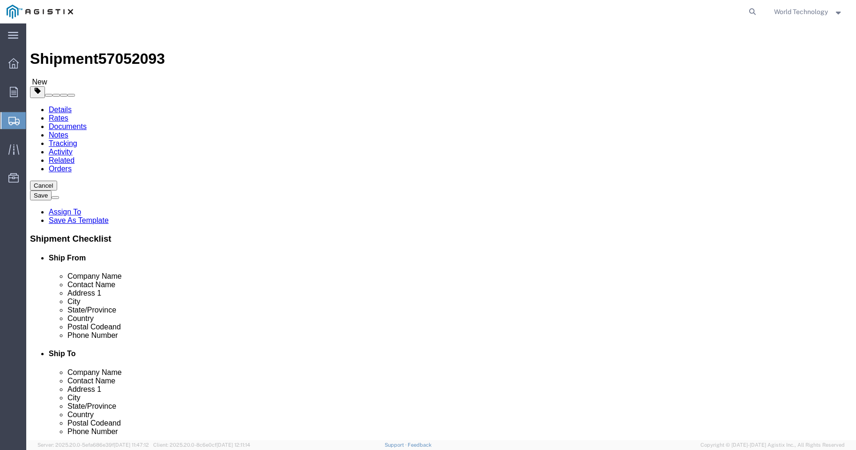
click input "text"
type input "48"
type input "40"
type input "51"
click input "0.00"
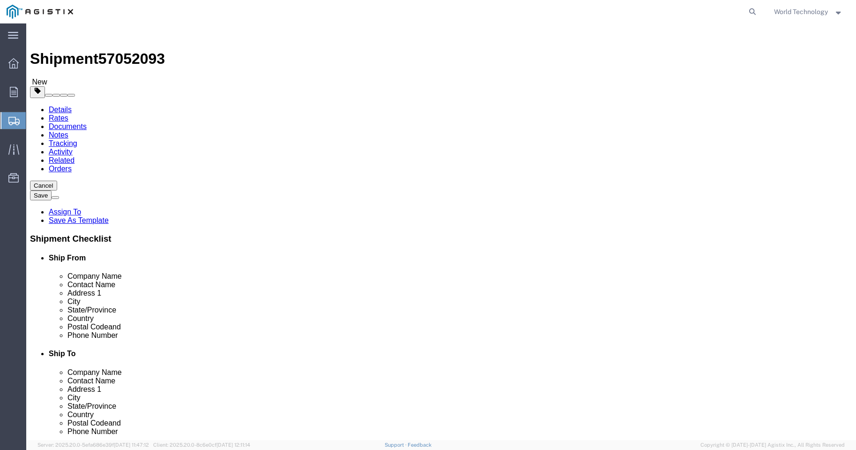
click input "0.00"
type input "442"
click link "Add Content"
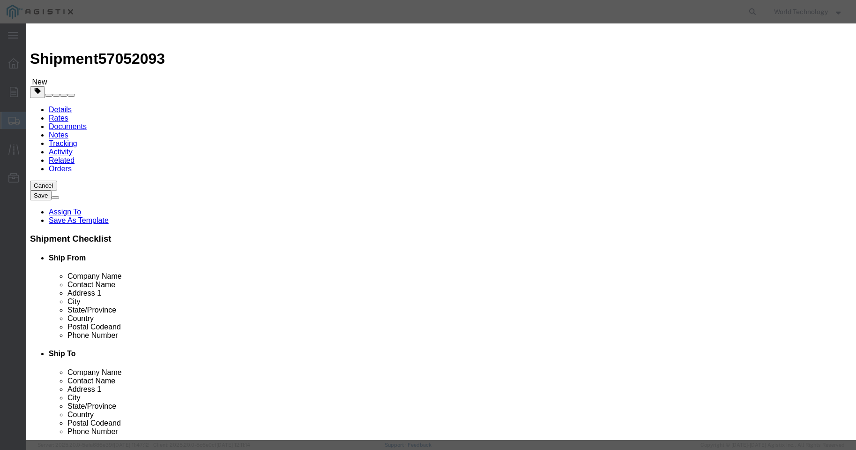
click input "text"
type input "COMPUTER EQUIPMENT"
click input "0"
type input "8"
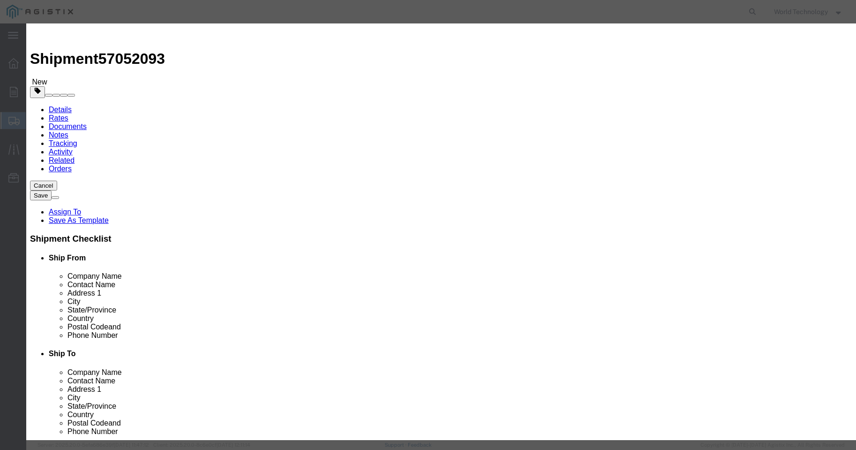
click input "text"
type input "10,000"
click select "Select 50 55 60 65 70 85 92.5 100 125 175 250 300 400"
select select "92.5"
click select "Select 50 55 60 65 70 85 92.5 100 125 175 250 300 400"
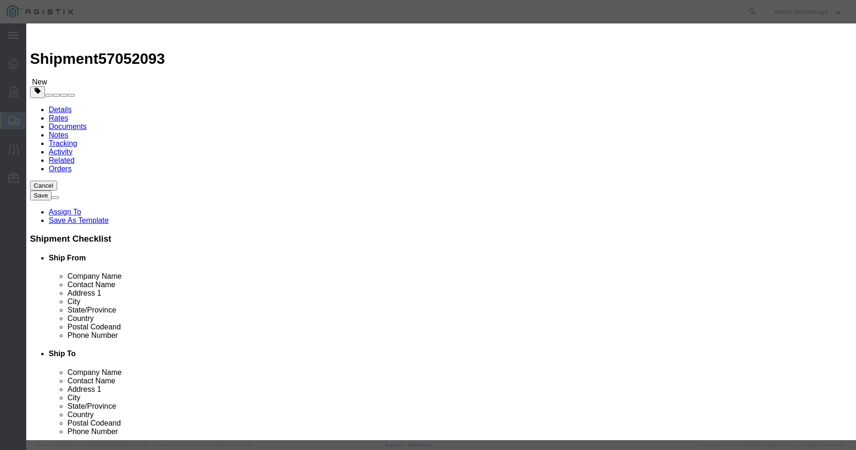
click button "Save & Close"
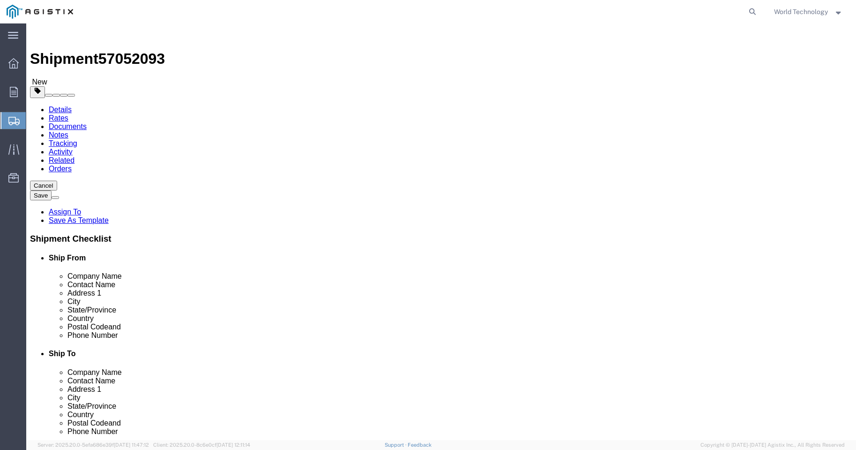
click link "Add Package"
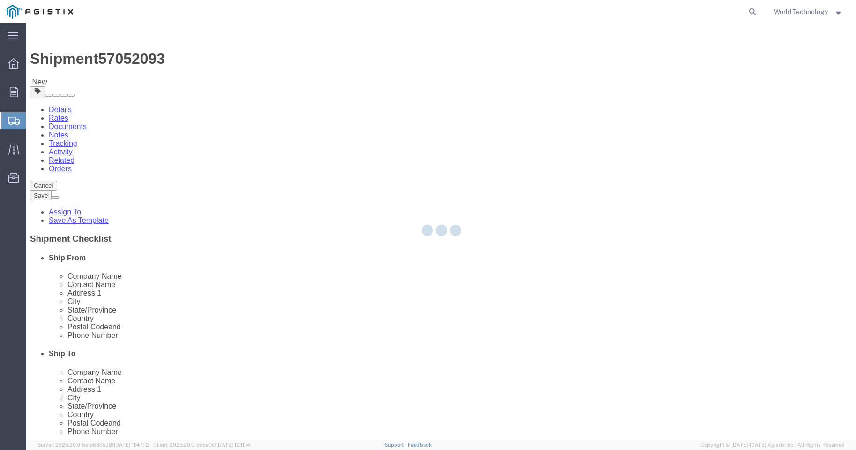
select select "PSNS"
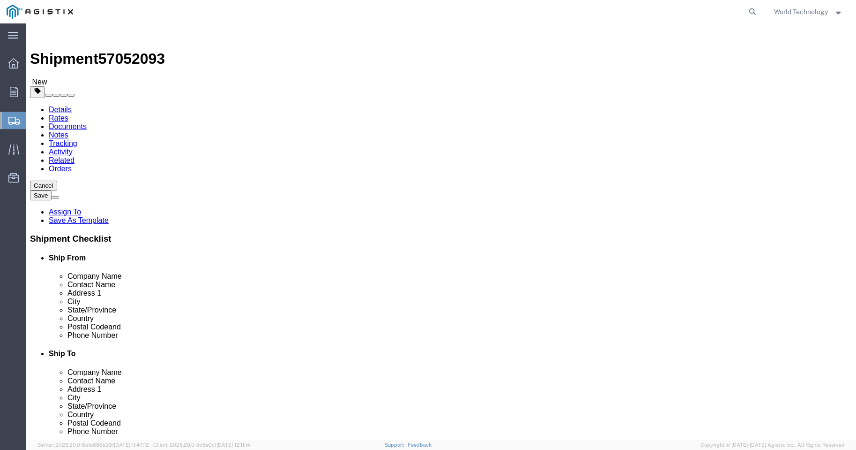
click select "Select Bulk Bundle(s) Cardboard Box(es) Carton(s) Crate(s) Drum(s) (Fiberboard)…"
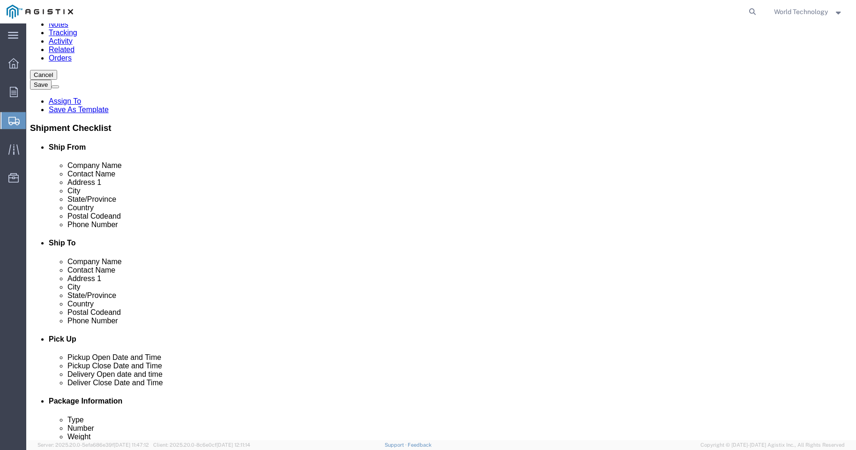
scroll to position [125, 0]
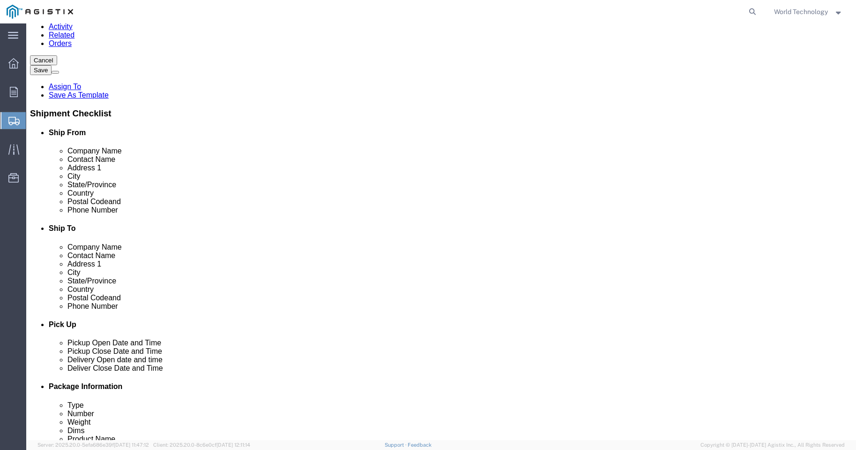
click select "Select Bulk Bundle(s) Cardboard Box(es) Carton(s) Crate(s) Drum(s) (Fiberboard)…"
select select "PSNS"
click select "Select Bulk Bundle(s) Cardboard Box(es) Carton(s) Crate(s) Drum(s) (Fiberboard)…"
click input "text"
type input "4"
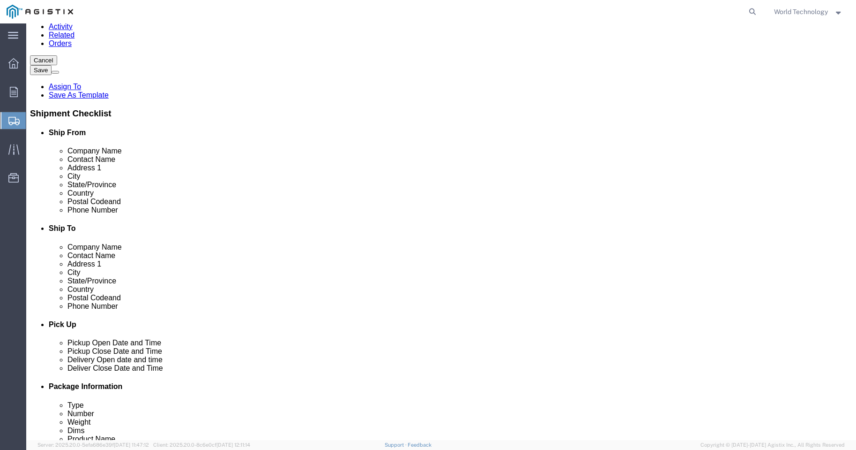
click input "text"
type input "48"
type input "40"
type input "28"
click input "0.00"
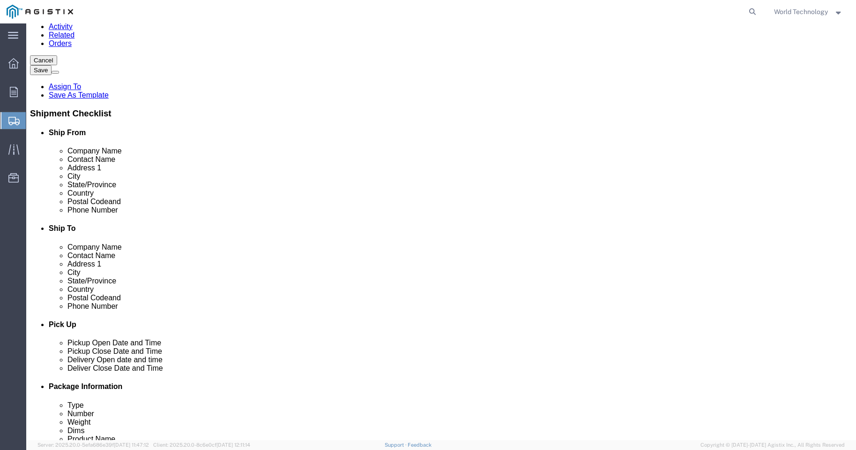
click input "0.00"
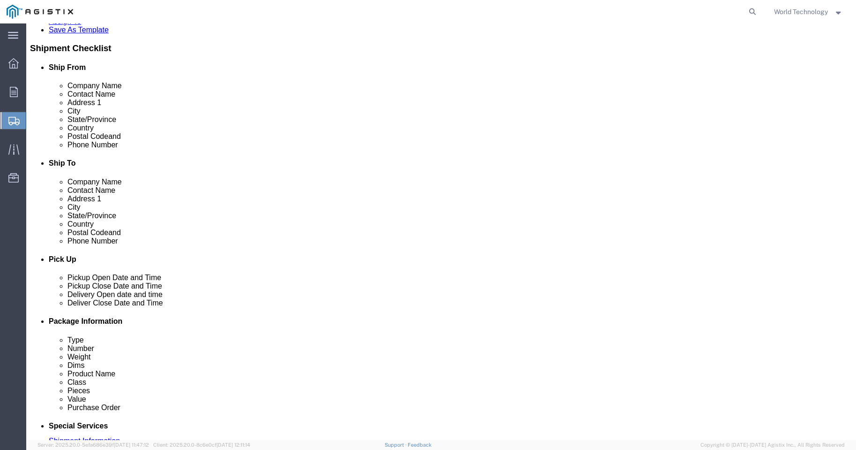
type input "240"
click link "Add Content"
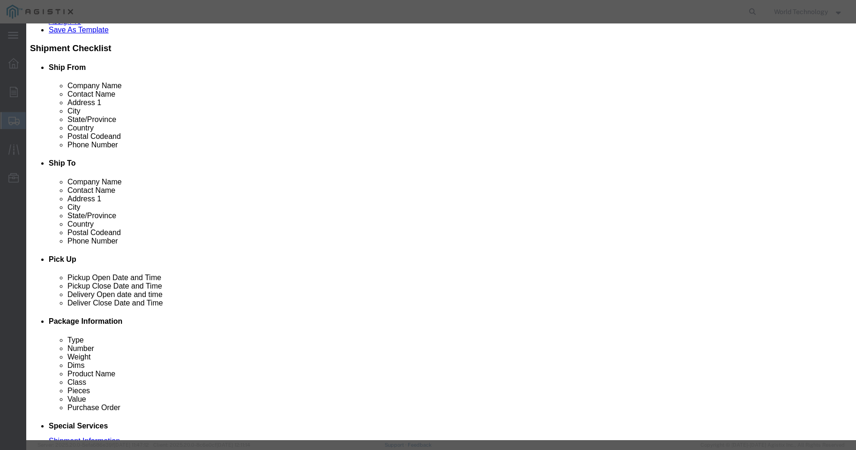
click input "text"
type input "COMPUTER EQUIPMENT"
click input "0"
type input "4"
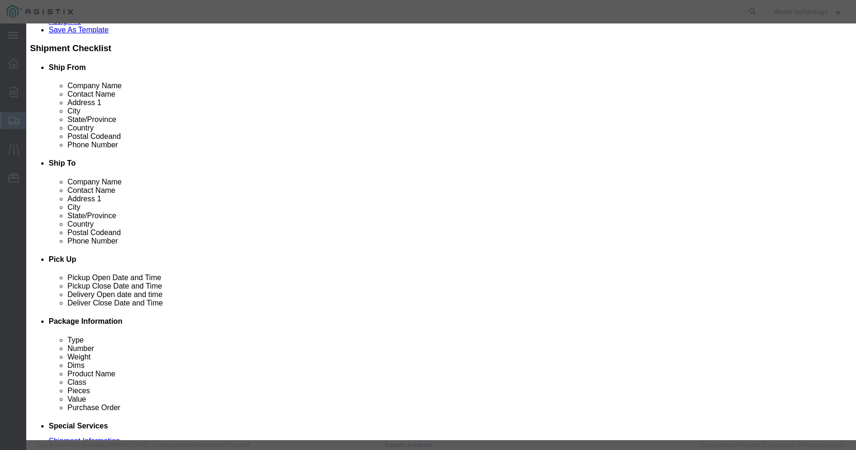
click input "text"
type input "10,000"
click select "Select 50 55 60 65 70 85 92.5 100 125 175 250 300 400"
select select "92.5"
click select "Select 50 55 60 65 70 85 92.5 100 125 175 250 300 400"
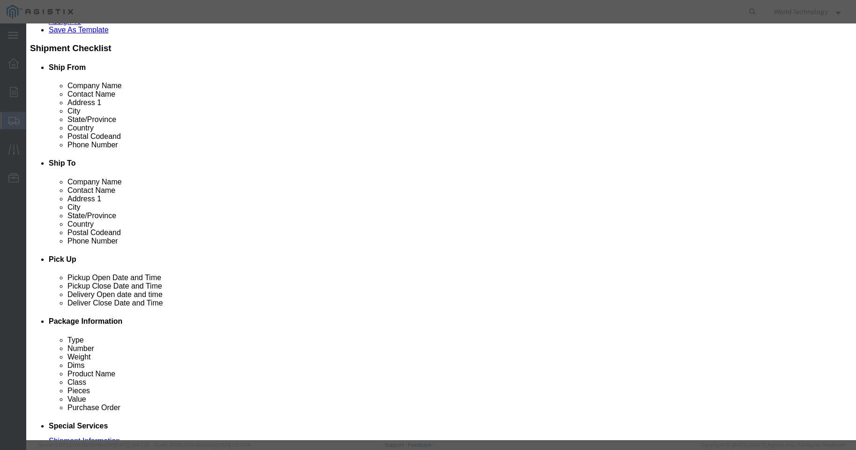
click button "Save & Close"
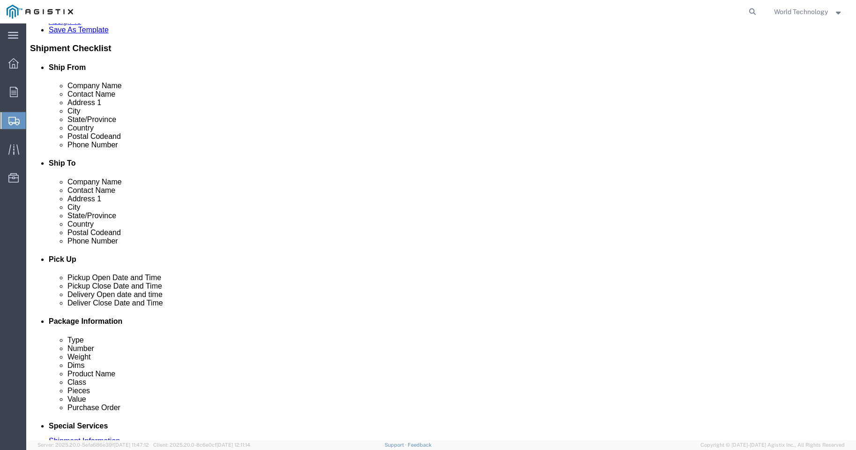
scroll to position [257, 0]
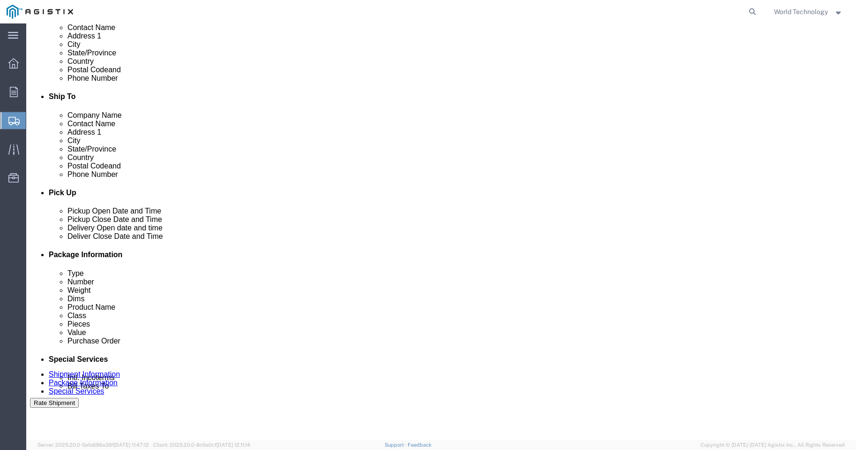
click button "Continue"
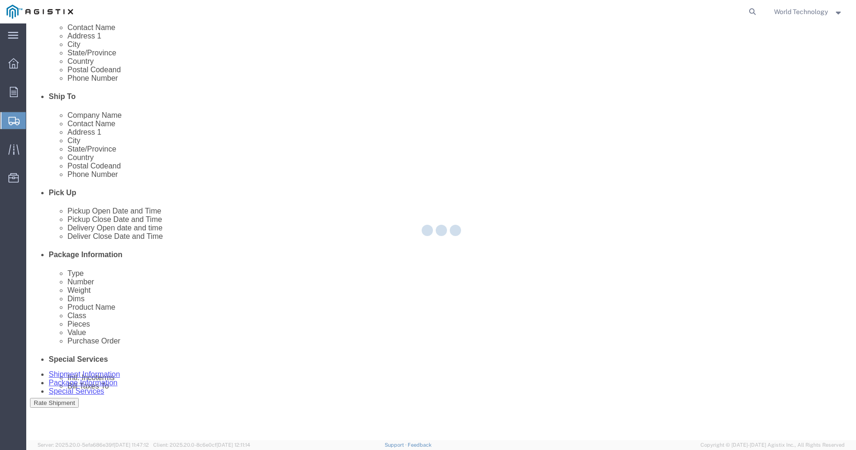
select select
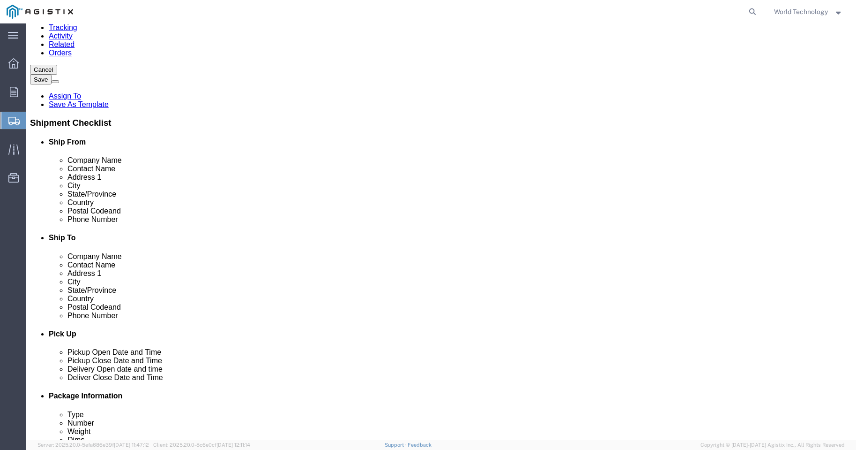
click select "Select 1 Day 2 Day 3-5 Day Economy 5+ Day"
select select "3-5 Day Economy"
click select "Select 1 Day 2 Day 3-5 Day Economy 5+ Day"
click button "Rate Shipment"
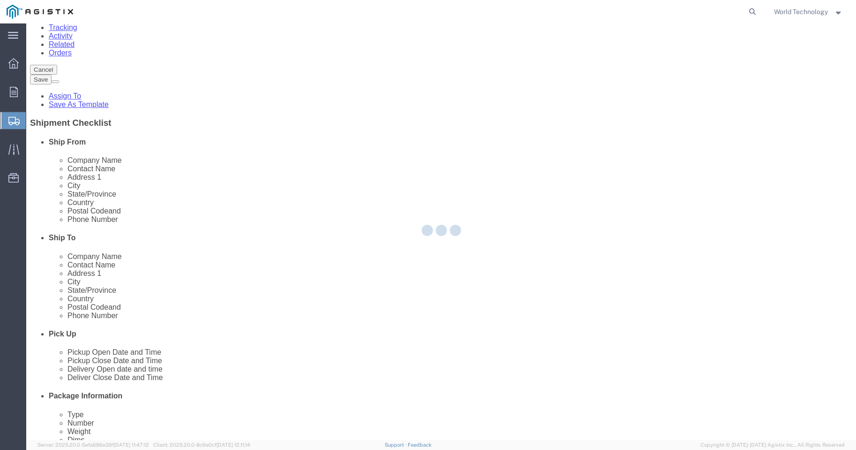
scroll to position [0, 0]
